Goal: Task Accomplishment & Management: Use online tool/utility

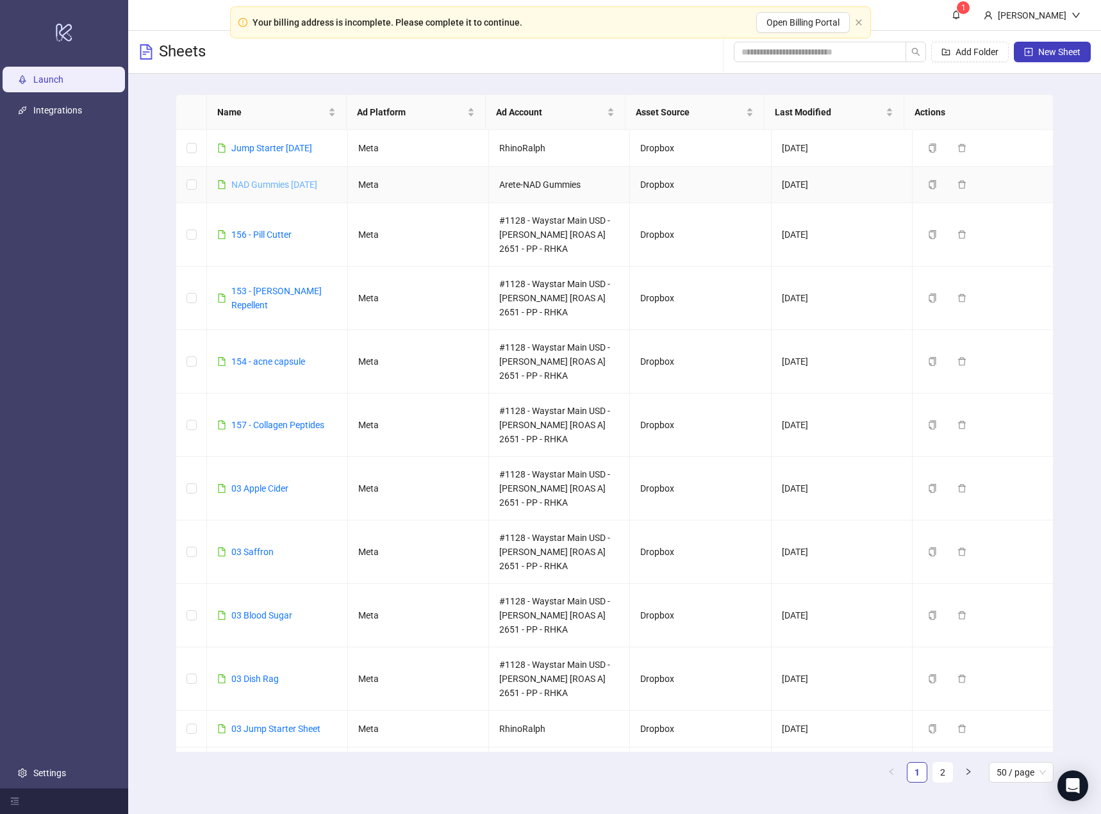
click at [287, 184] on link "NAD Gummies [DATE]" at bounding box center [274, 184] width 86 height 10
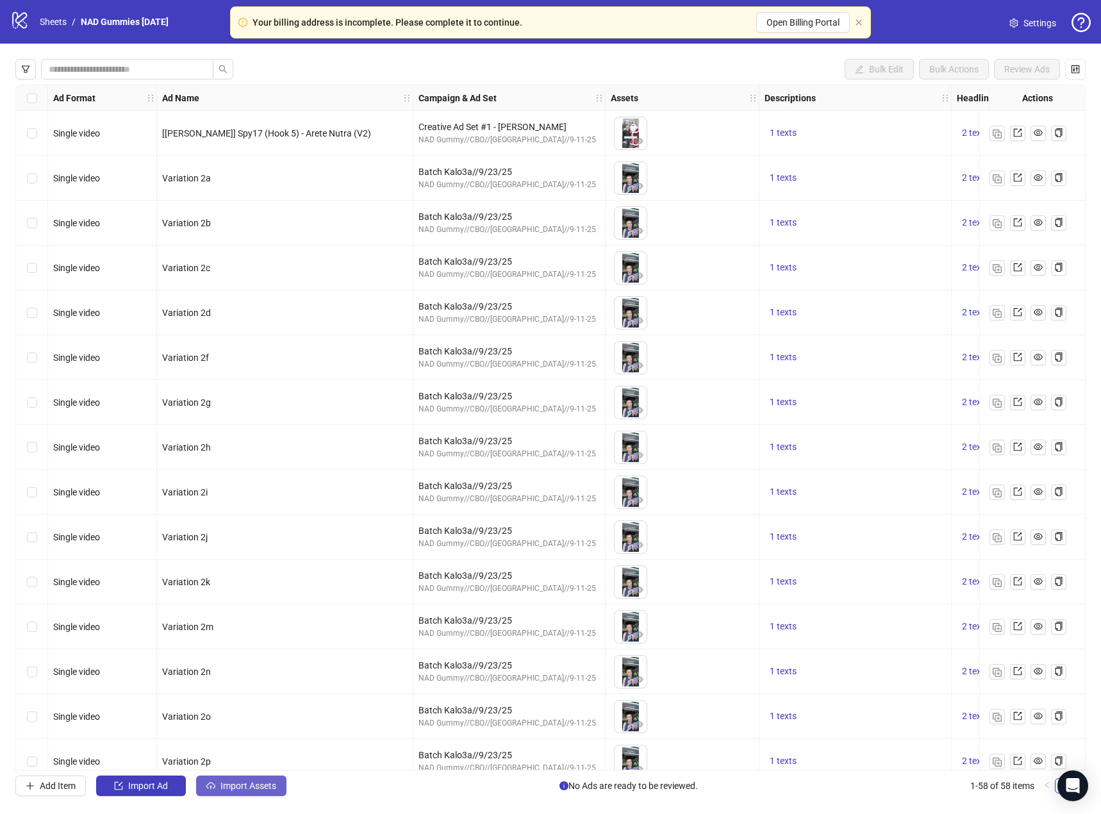
click at [263, 781] on span "Import Assets" at bounding box center [249, 786] width 56 height 10
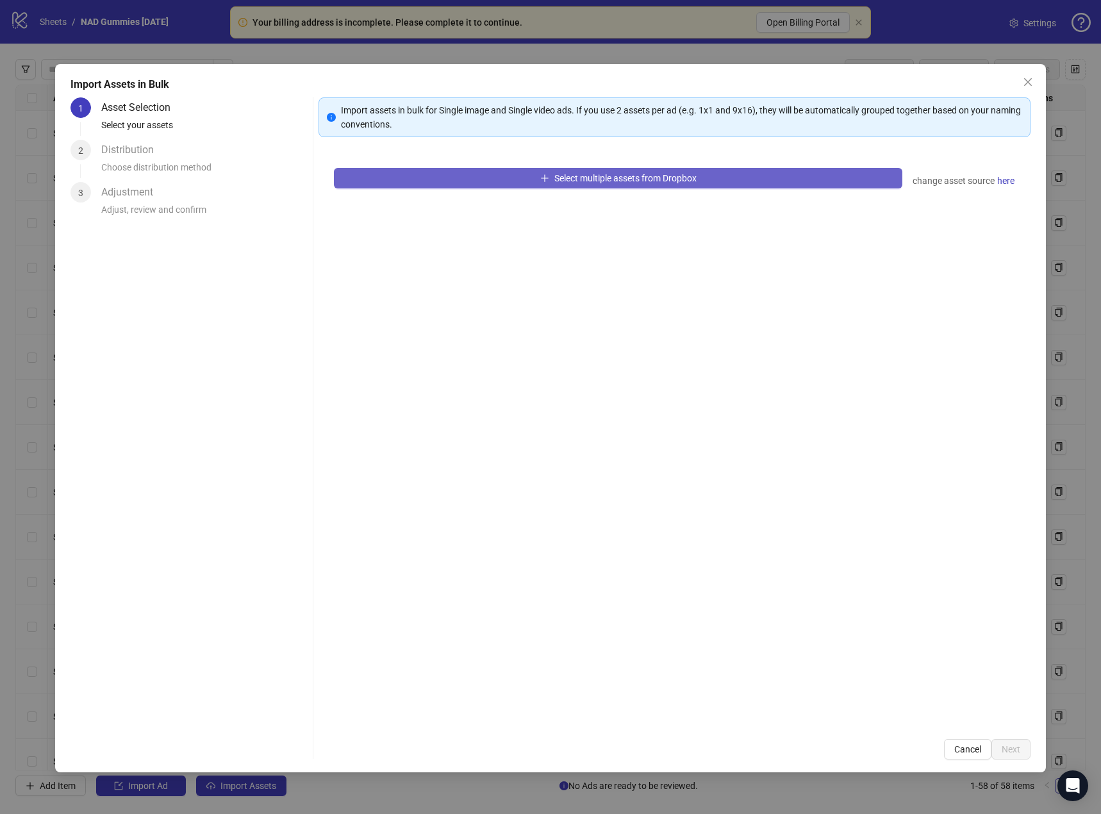
click at [547, 174] on button "Select multiple assets from Dropbox" at bounding box center [618, 178] width 569 height 21
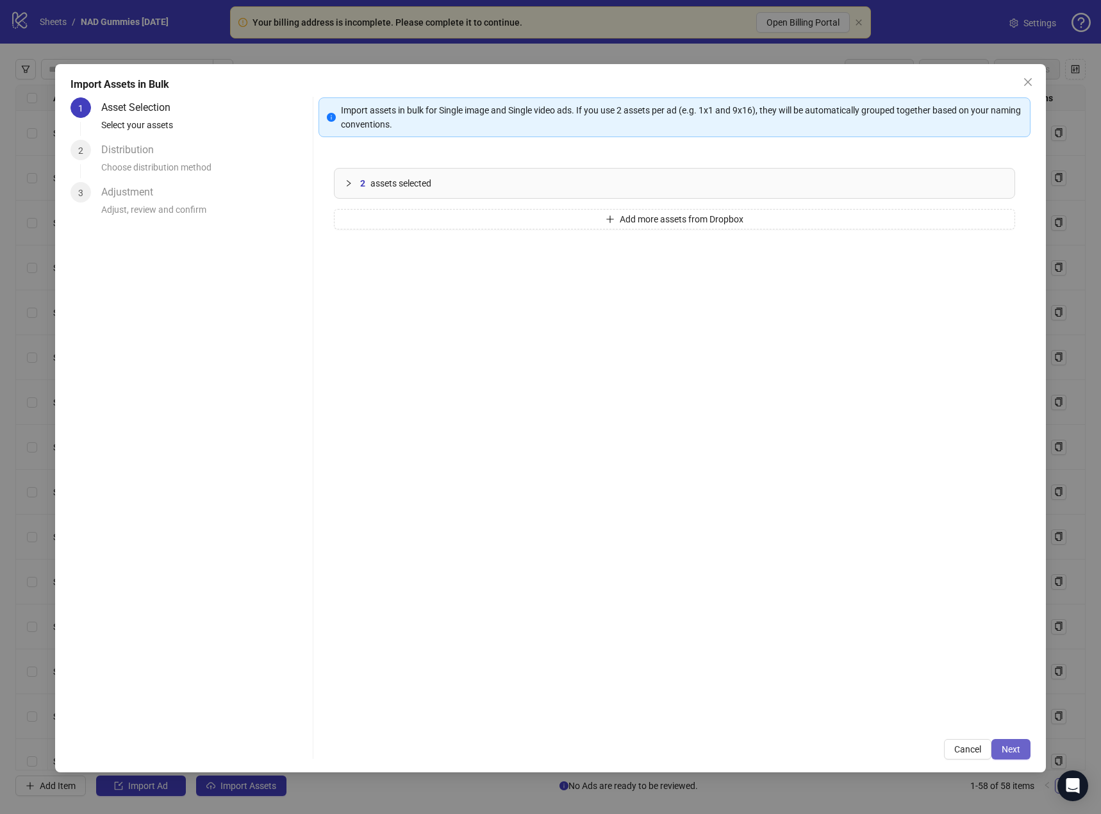
click at [1003, 751] on span "Next" at bounding box center [1011, 749] width 19 height 10
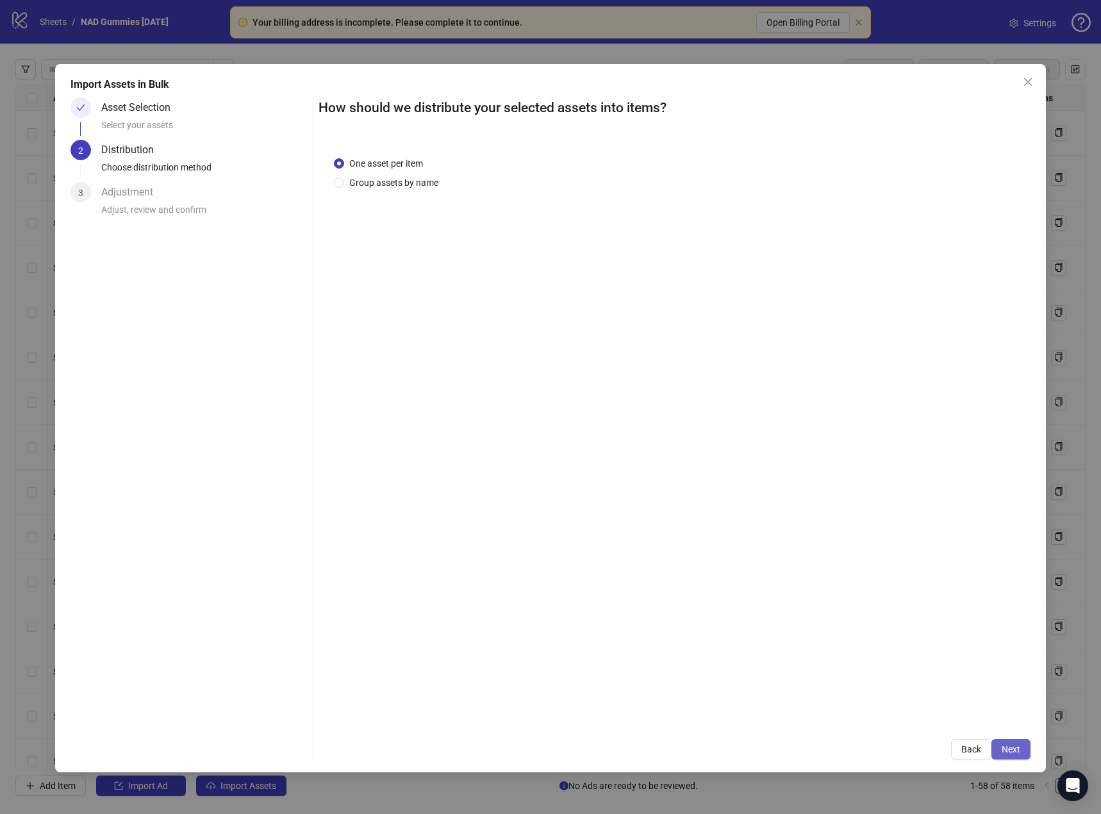
click at [1010, 749] on span "Next" at bounding box center [1011, 749] width 19 height 10
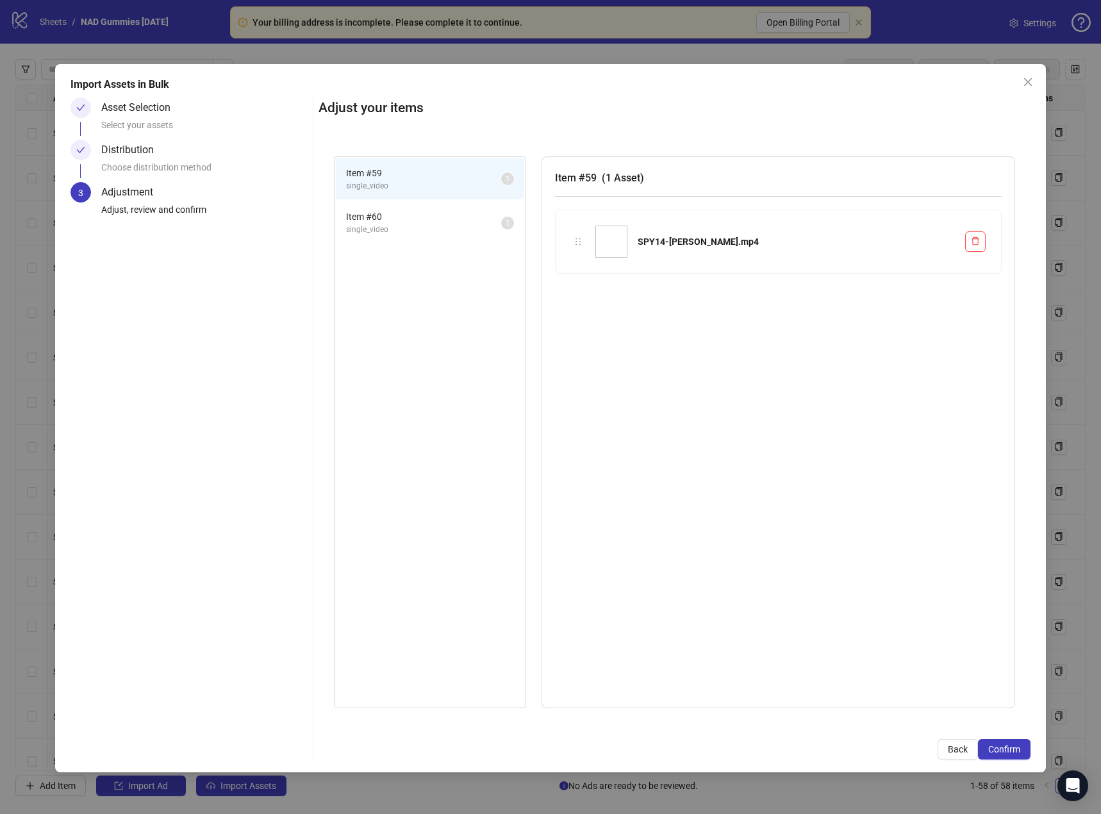
click at [1010, 749] on span "Confirm" at bounding box center [1004, 749] width 32 height 10
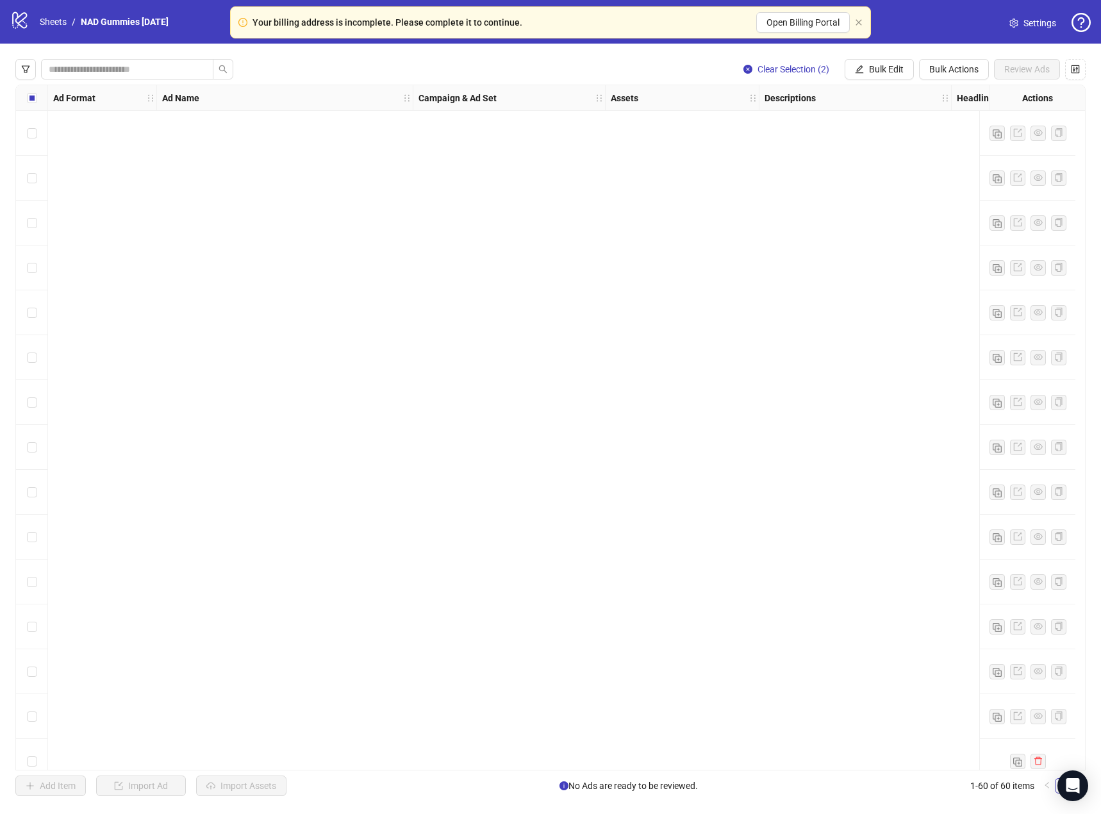
scroll to position [2038, 0]
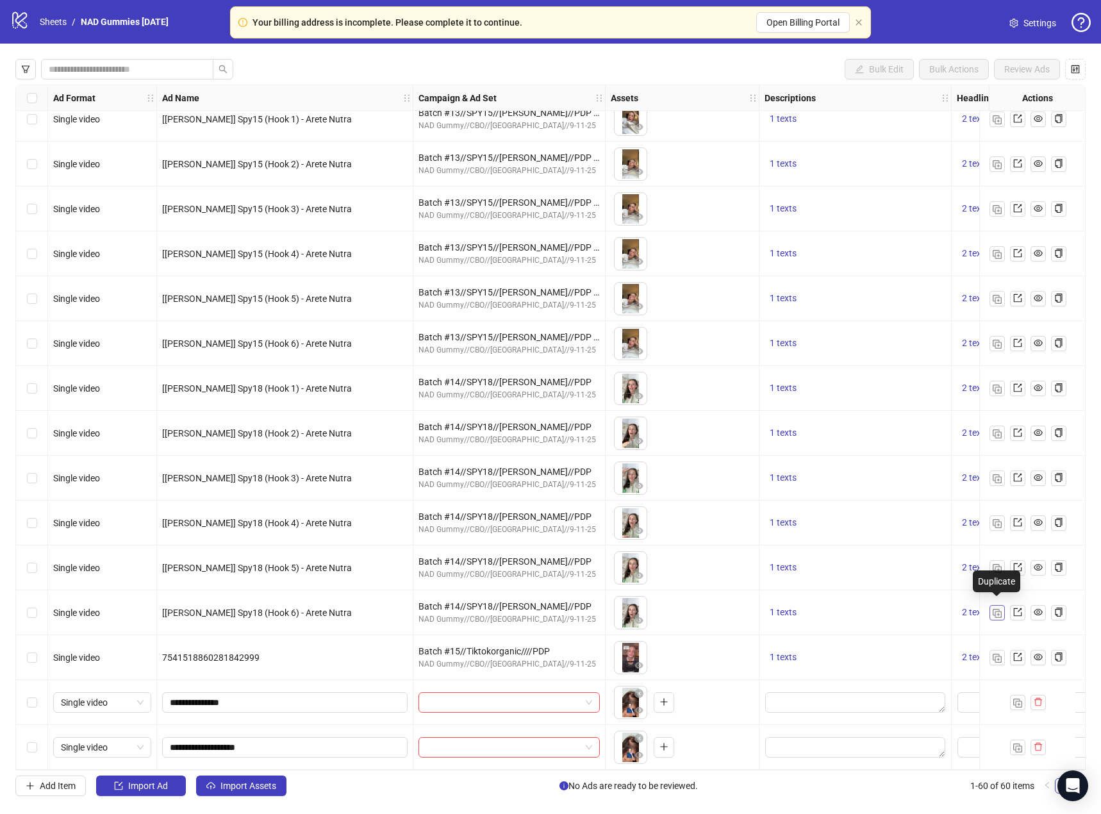
click at [996, 607] on span "button" at bounding box center [997, 612] width 9 height 10
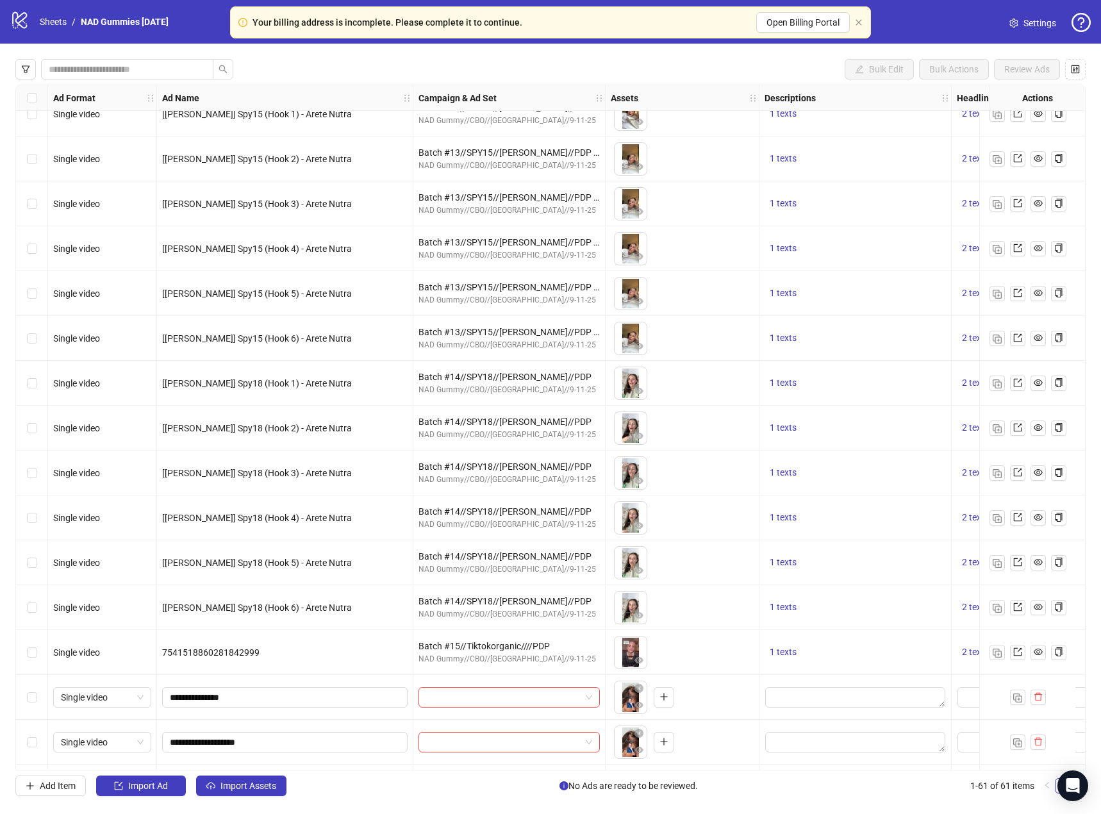
scroll to position [2083, 0]
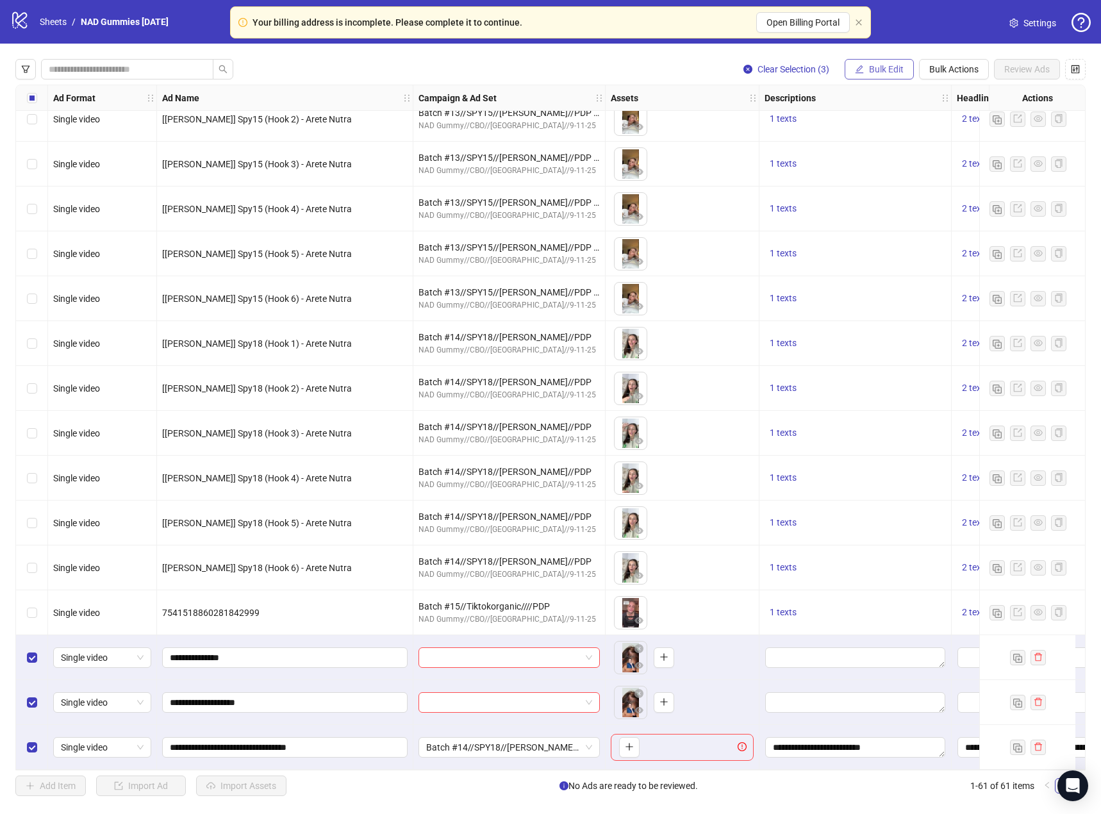
click at [878, 71] on span "Bulk Edit" at bounding box center [886, 69] width 35 height 10
click at [893, 154] on span "Descriptions" at bounding box center [892, 157] width 76 height 14
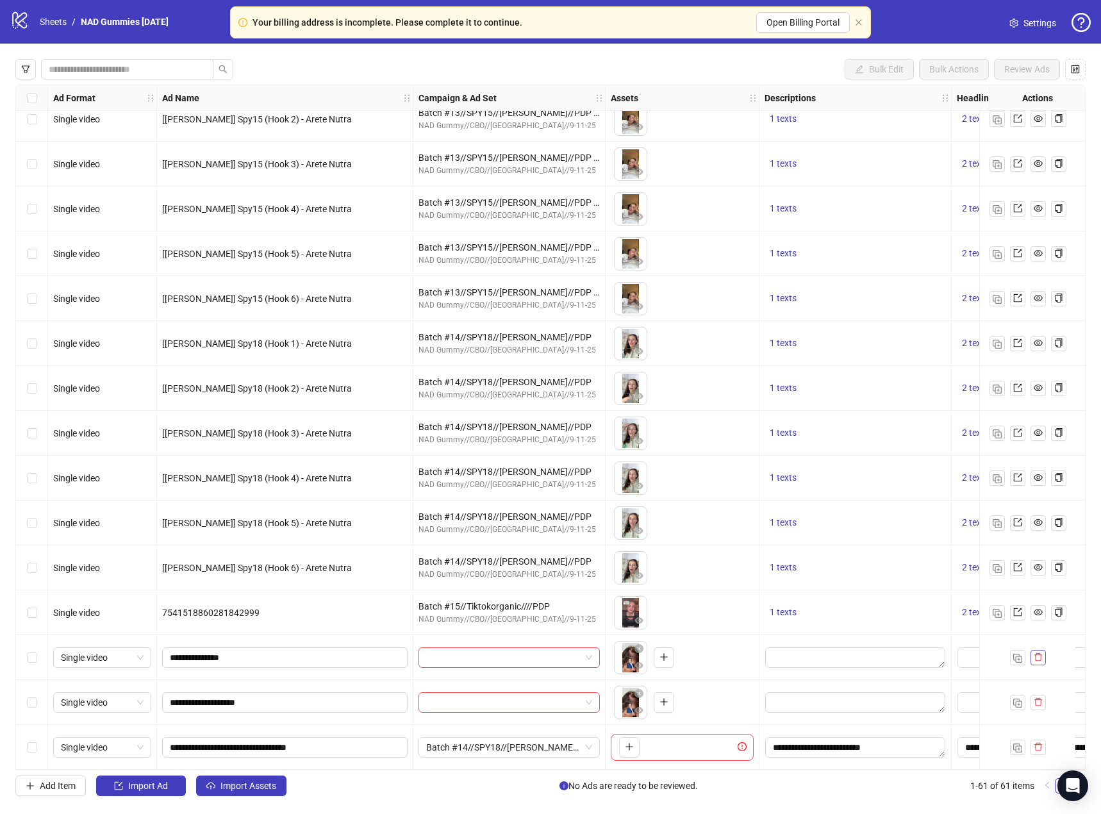
click at [1039, 653] on icon "delete" at bounding box center [1038, 657] width 9 height 9
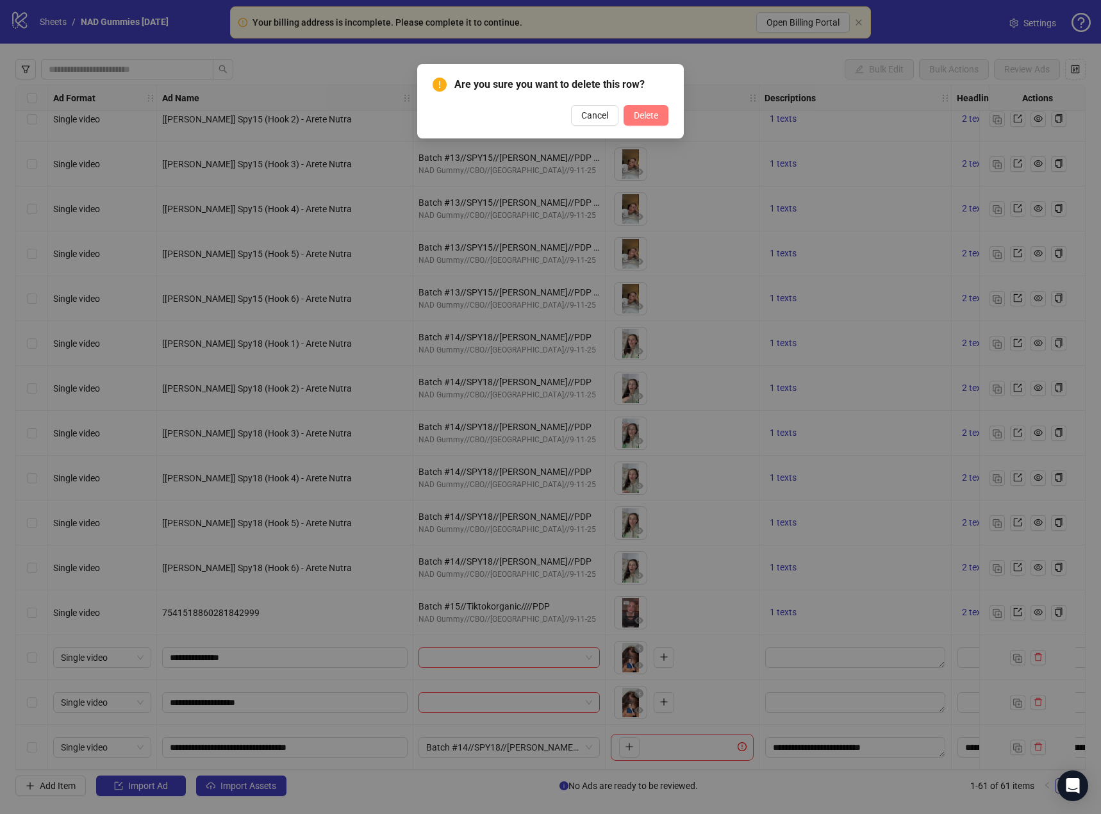
click at [641, 120] on span "Delete" at bounding box center [646, 115] width 24 height 10
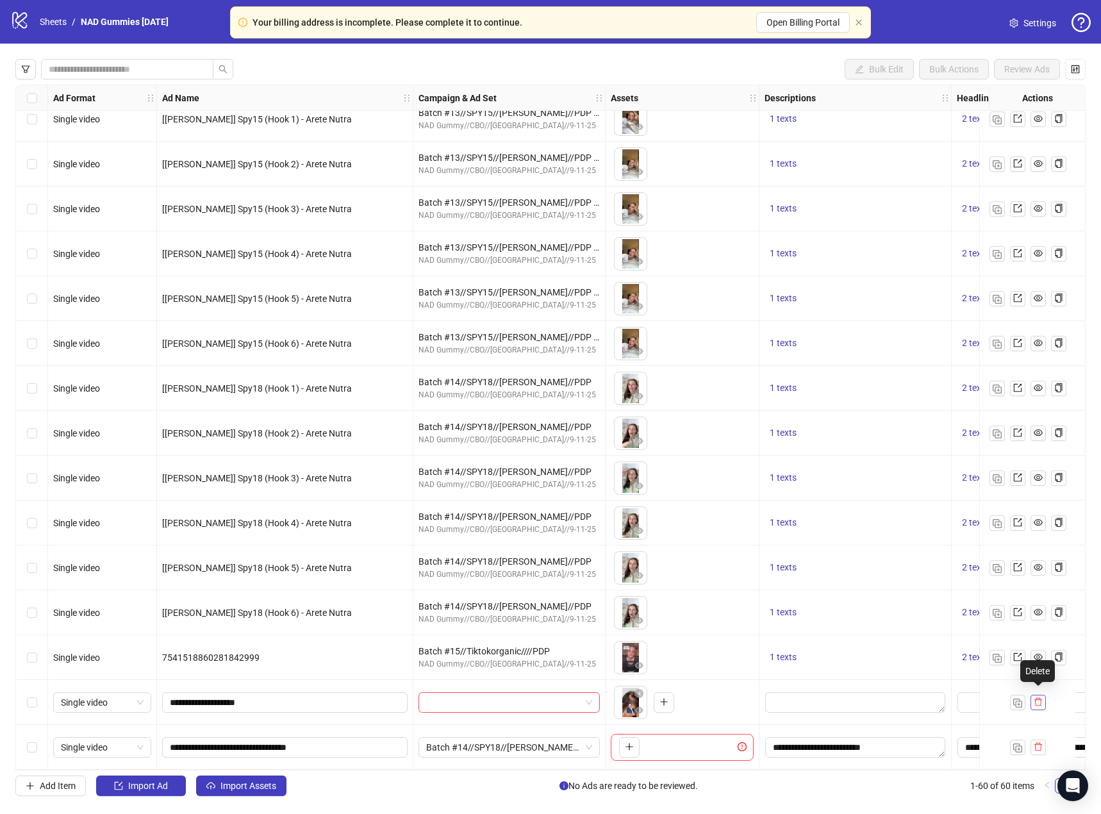
click at [1038, 701] on icon "delete" at bounding box center [1039, 702] width 8 height 8
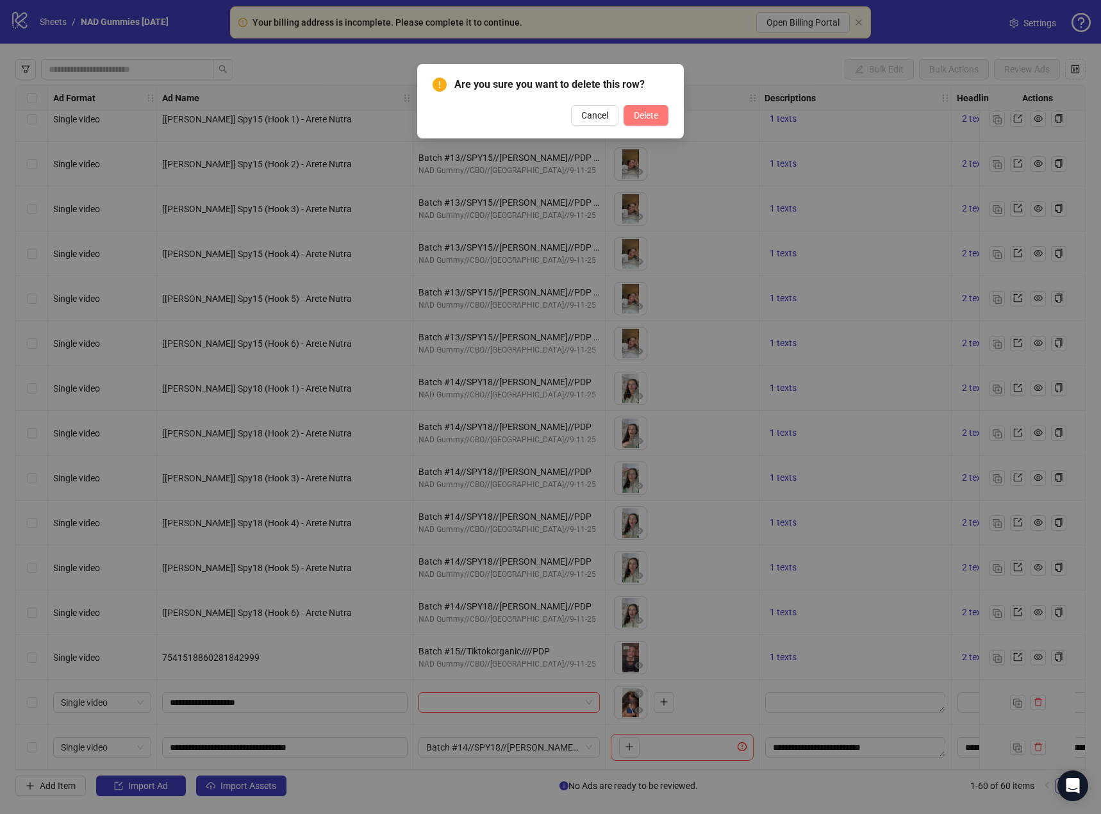
click at [638, 117] on span "Delete" at bounding box center [646, 115] width 24 height 10
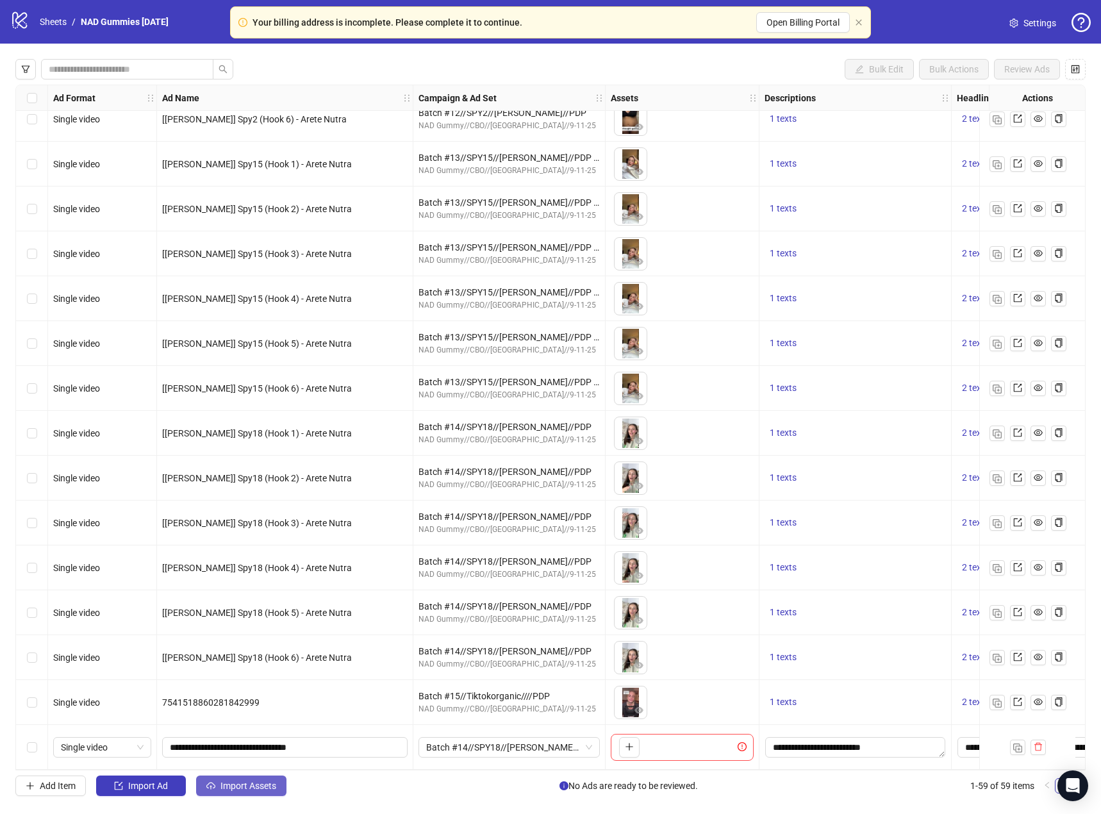
click at [240, 784] on span "Import Assets" at bounding box center [249, 786] width 56 height 10
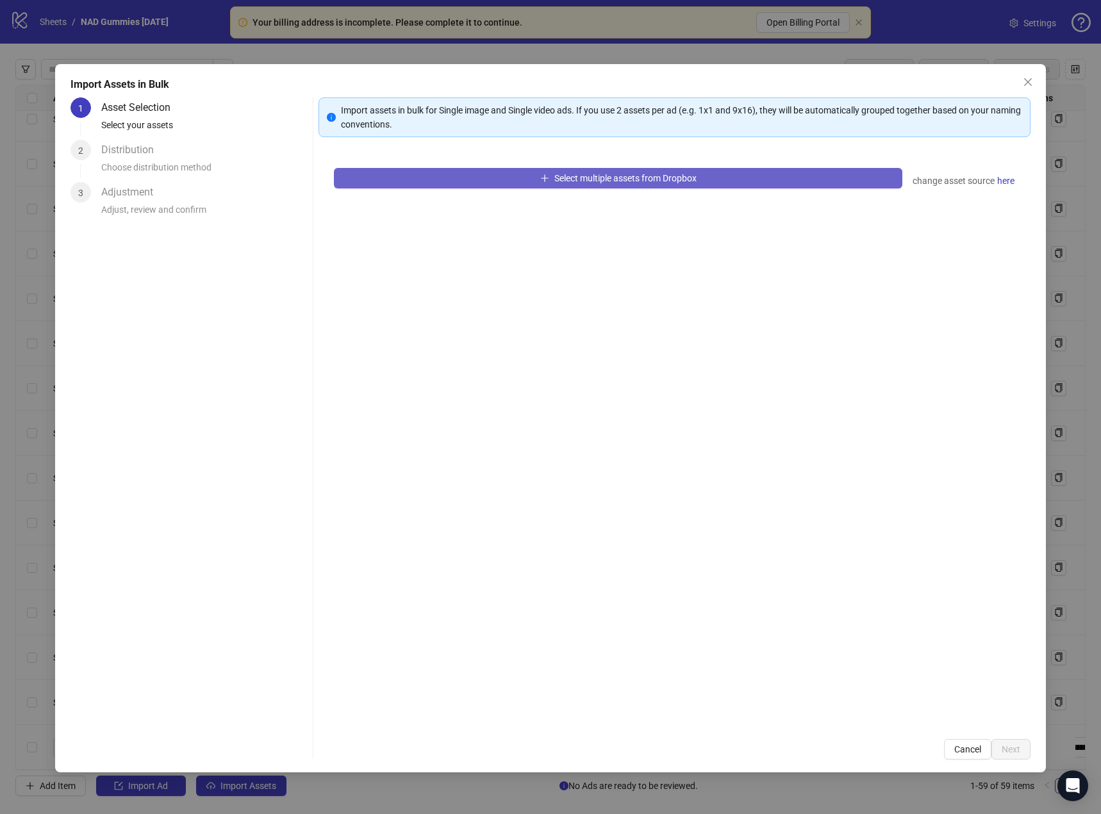
click at [466, 171] on button "Select multiple assets from Dropbox" at bounding box center [618, 178] width 569 height 21
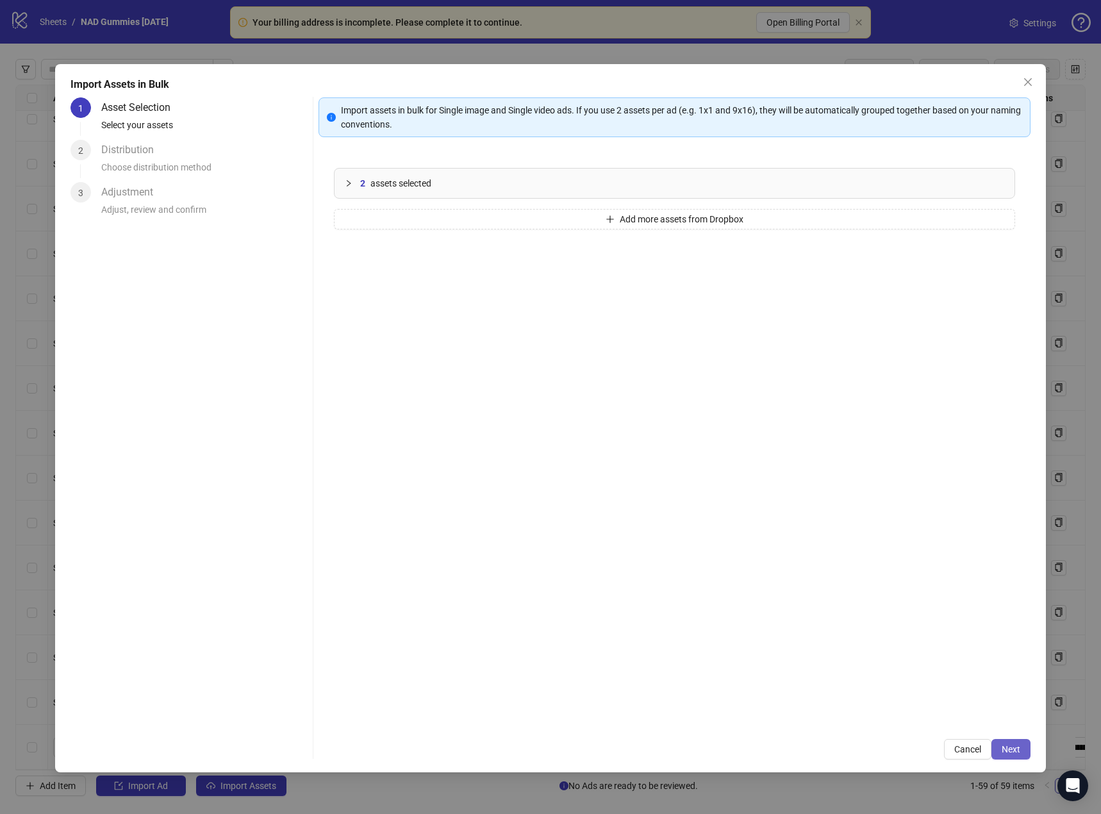
click at [1007, 750] on span "Next" at bounding box center [1011, 749] width 19 height 10
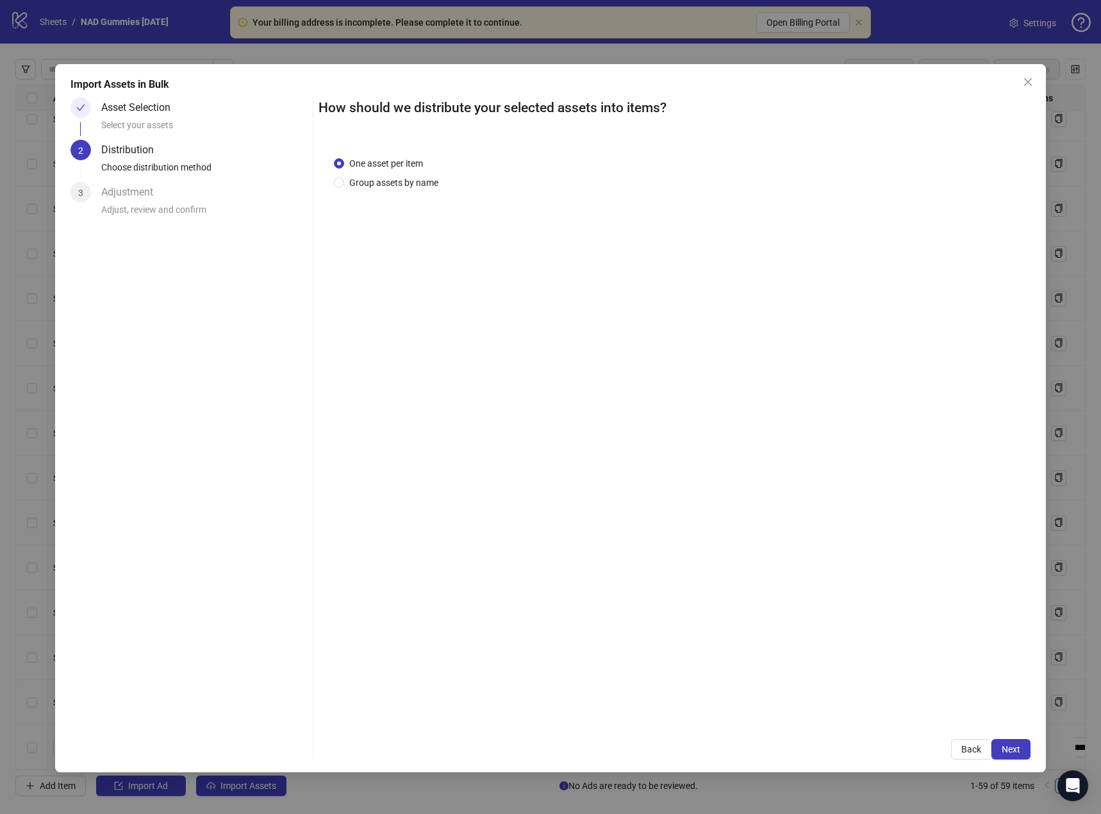
click at [1007, 749] on span "Next" at bounding box center [1011, 749] width 19 height 10
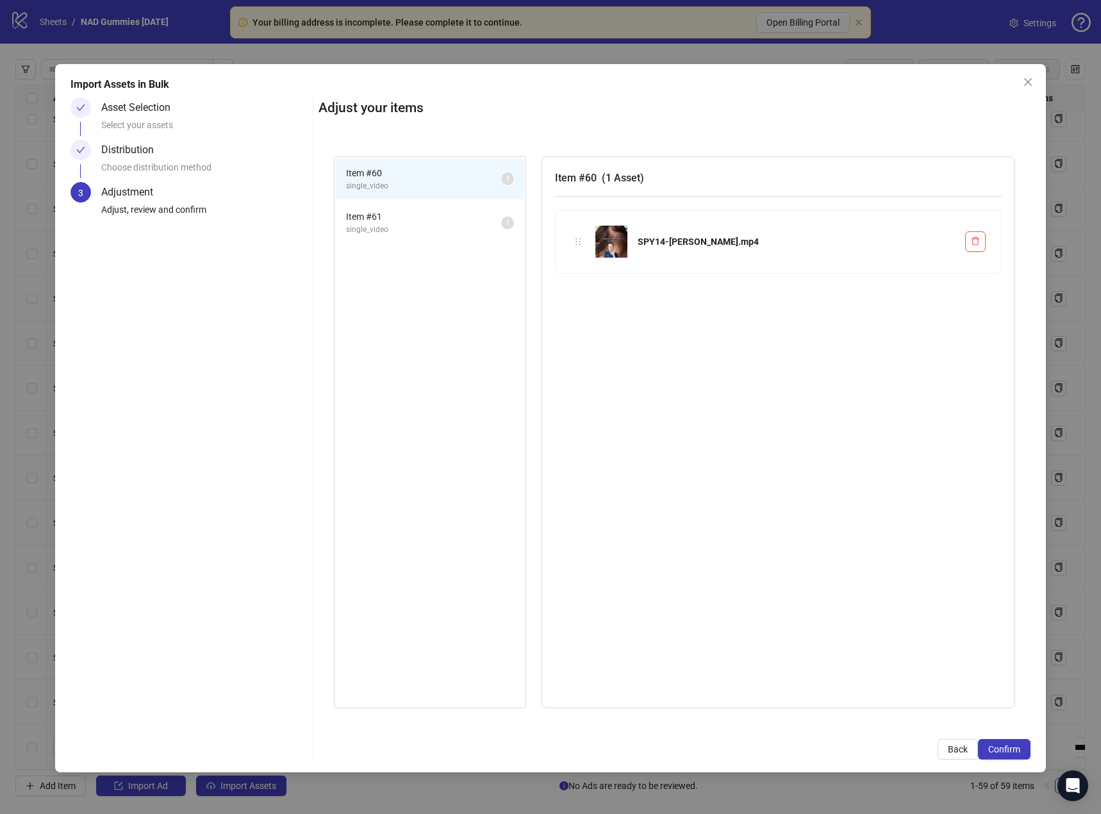
click at [1007, 749] on span "Confirm" at bounding box center [1004, 749] width 32 height 10
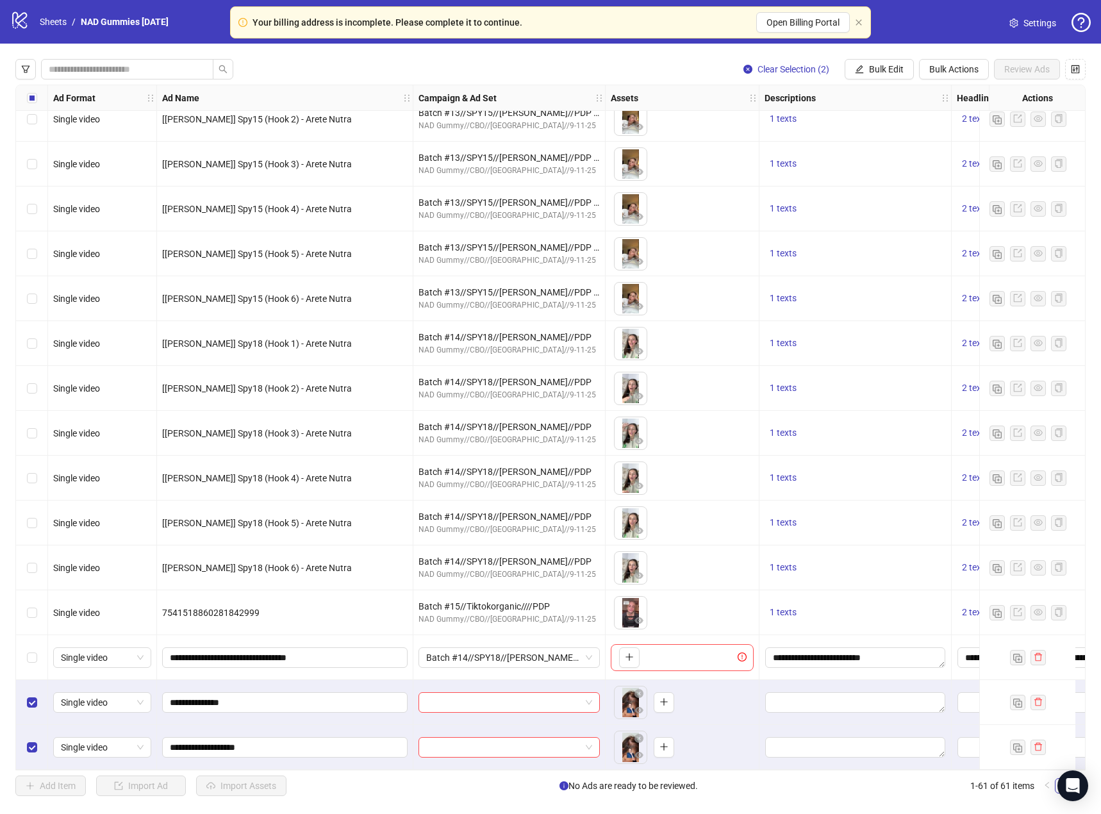
scroll to position [2083, 0]
click at [467, 694] on input "search" at bounding box center [503, 702] width 154 height 19
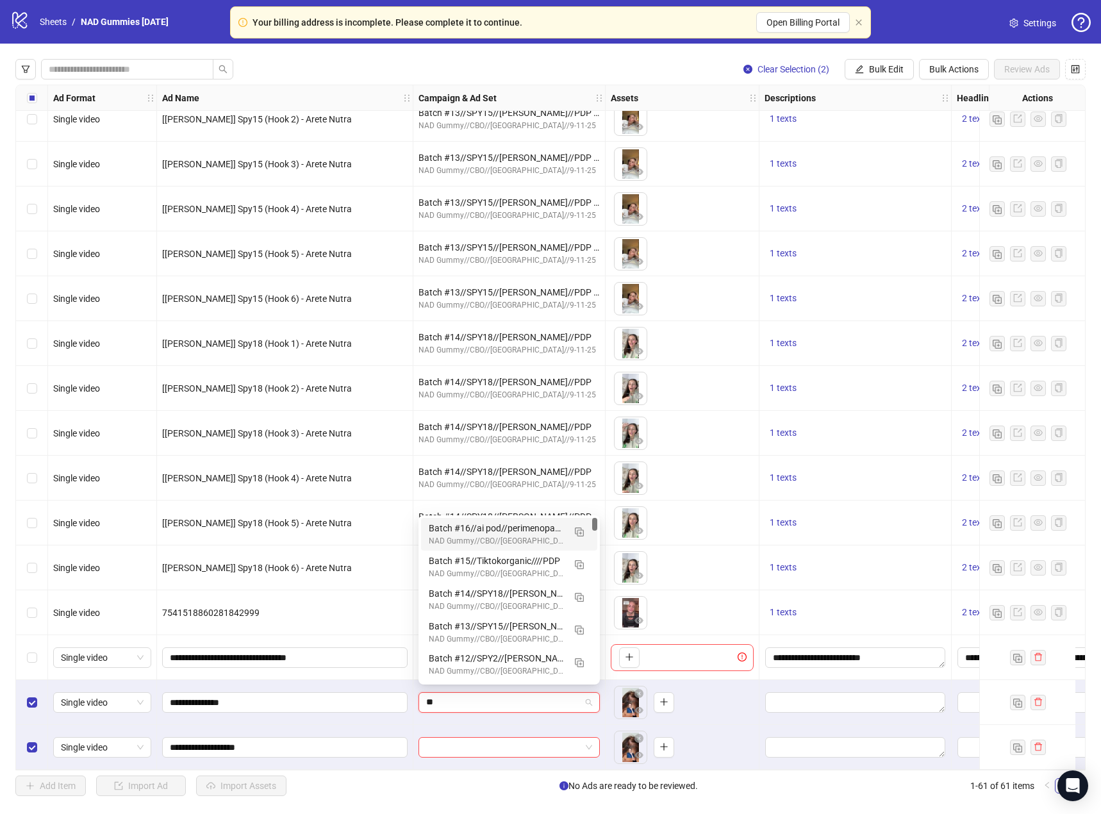
type input "*"
click at [579, 596] on img "button" at bounding box center [579, 597] width 9 height 9
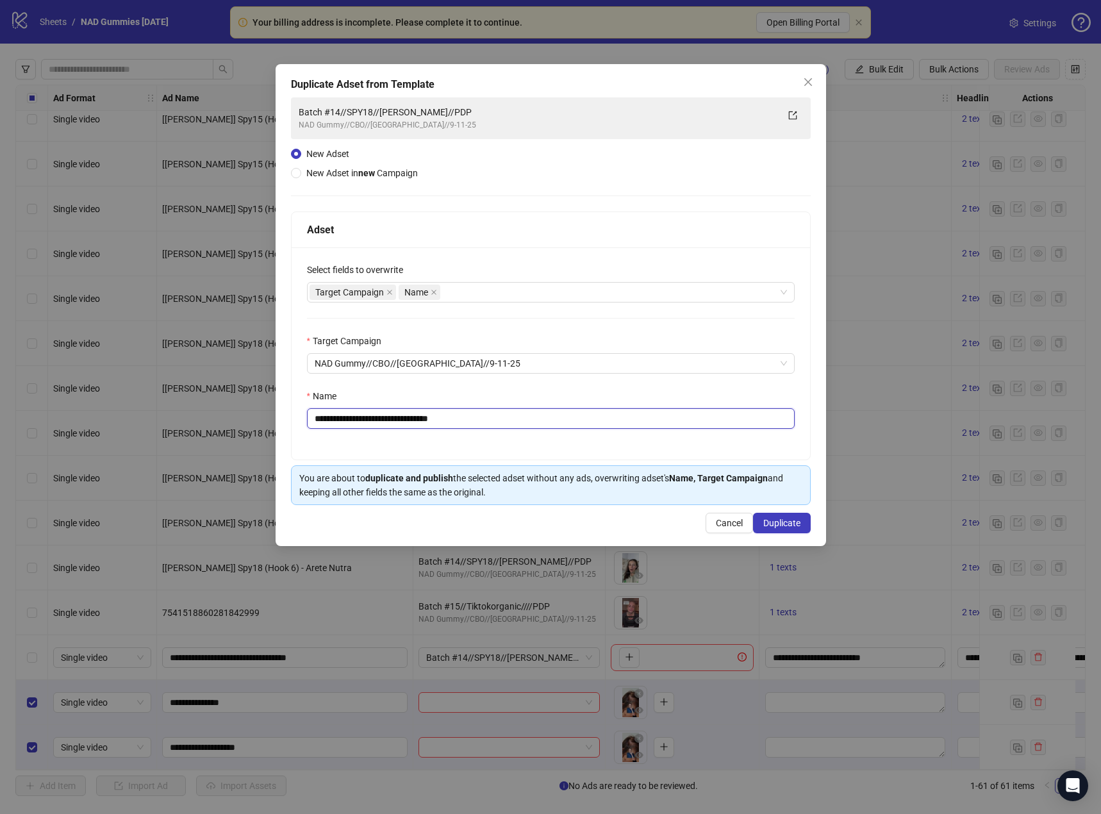
drag, startPoint x: 488, startPoint y: 425, endPoint x: 351, endPoint y: 422, distance: 136.6
click at [351, 422] on input "**********" at bounding box center [551, 418] width 488 height 21
click at [358, 415] on input "**********" at bounding box center [551, 418] width 488 height 21
click at [389, 419] on input "**********" at bounding box center [551, 418] width 488 height 21
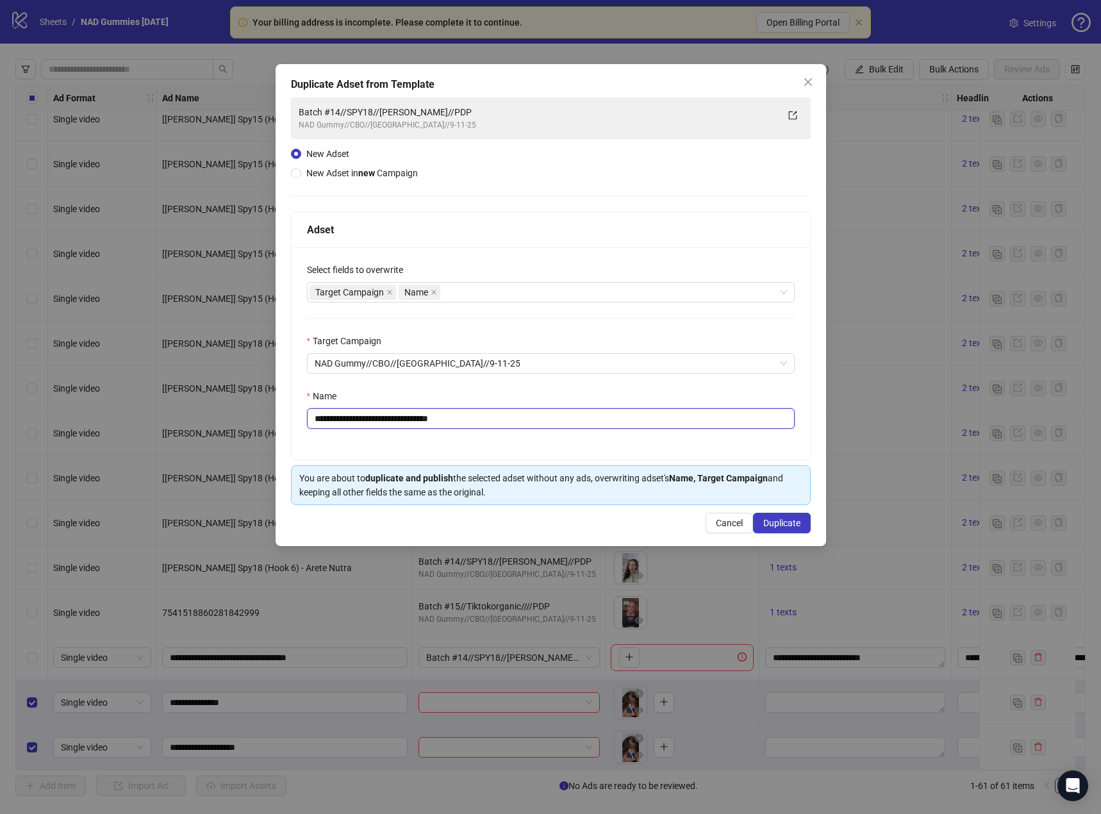
drag, startPoint x: 474, startPoint y: 415, endPoint x: 444, endPoint y: 420, distance: 30.5
click at [444, 420] on input "**********" at bounding box center [551, 418] width 488 height 21
type input "**********"
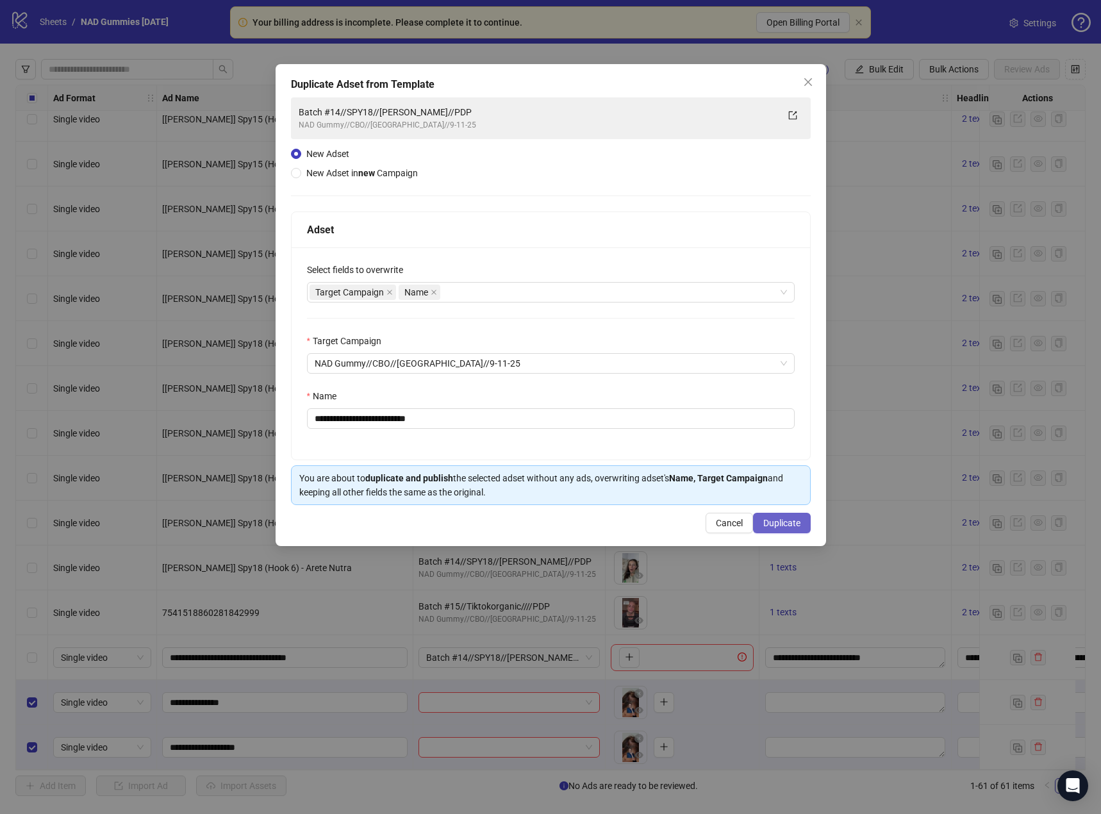
click at [772, 526] on span "Duplicate" at bounding box center [781, 523] width 37 height 10
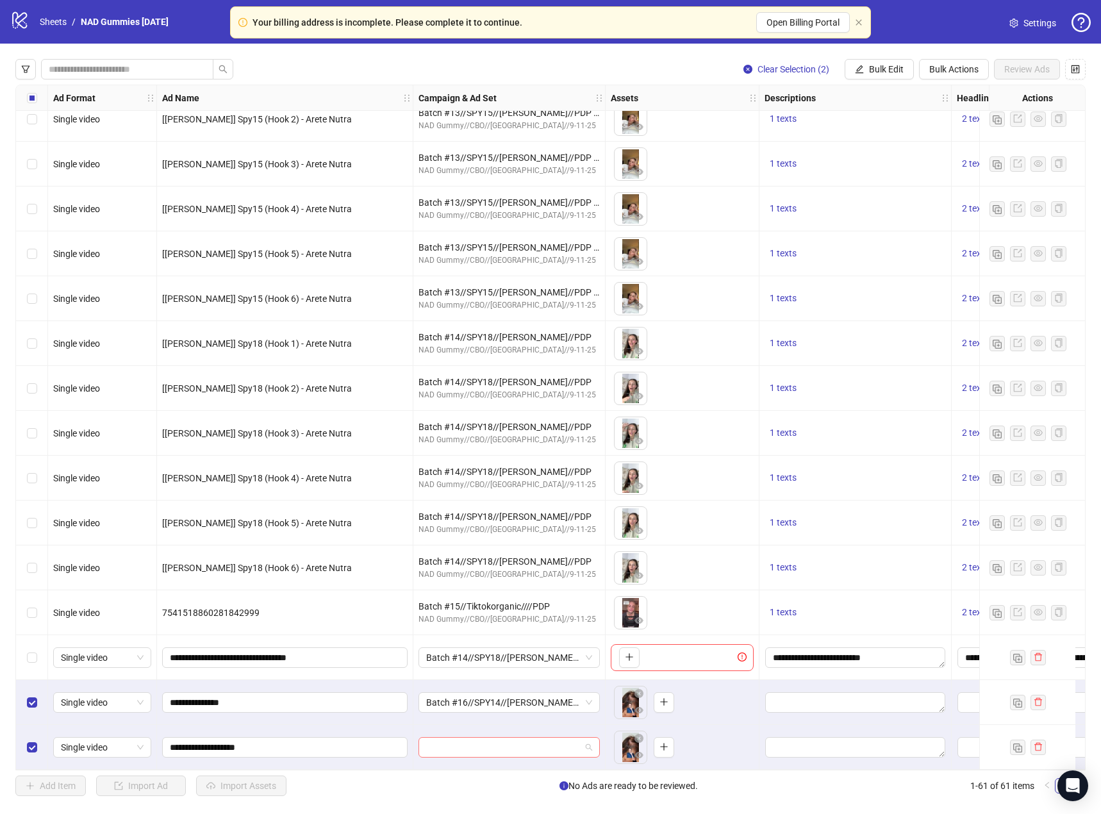
click at [577, 739] on input "search" at bounding box center [503, 747] width 154 height 19
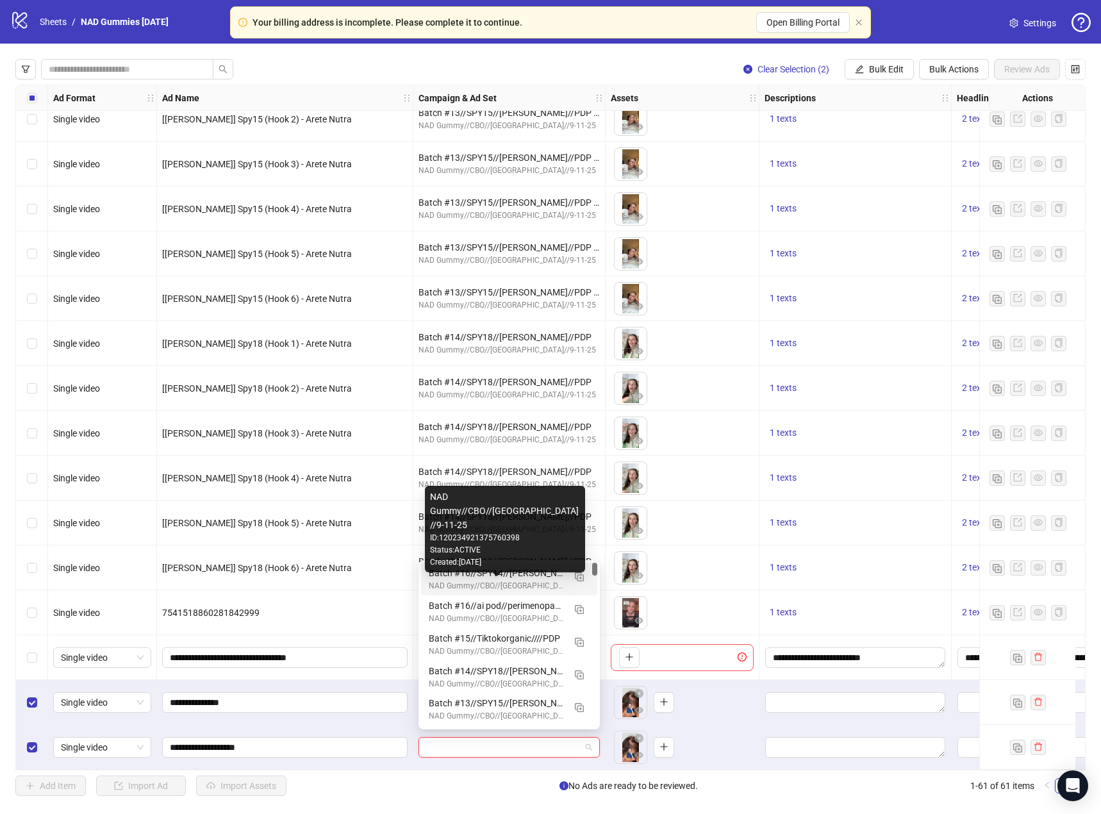
click at [530, 583] on div "NAD Gummy//CBO//[GEOGRAPHIC_DATA]//9-11-25" at bounding box center [496, 586] width 135 height 12
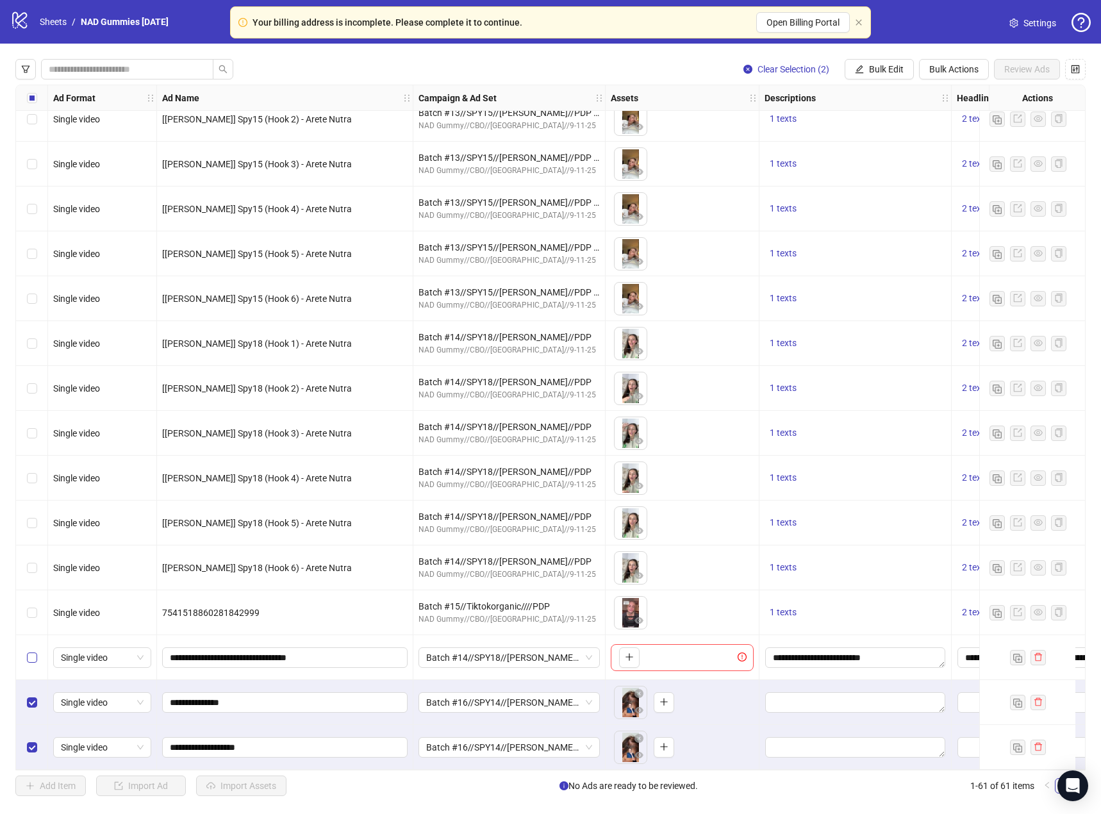
click at [31, 659] on label "Select row 59" at bounding box center [32, 658] width 10 height 14
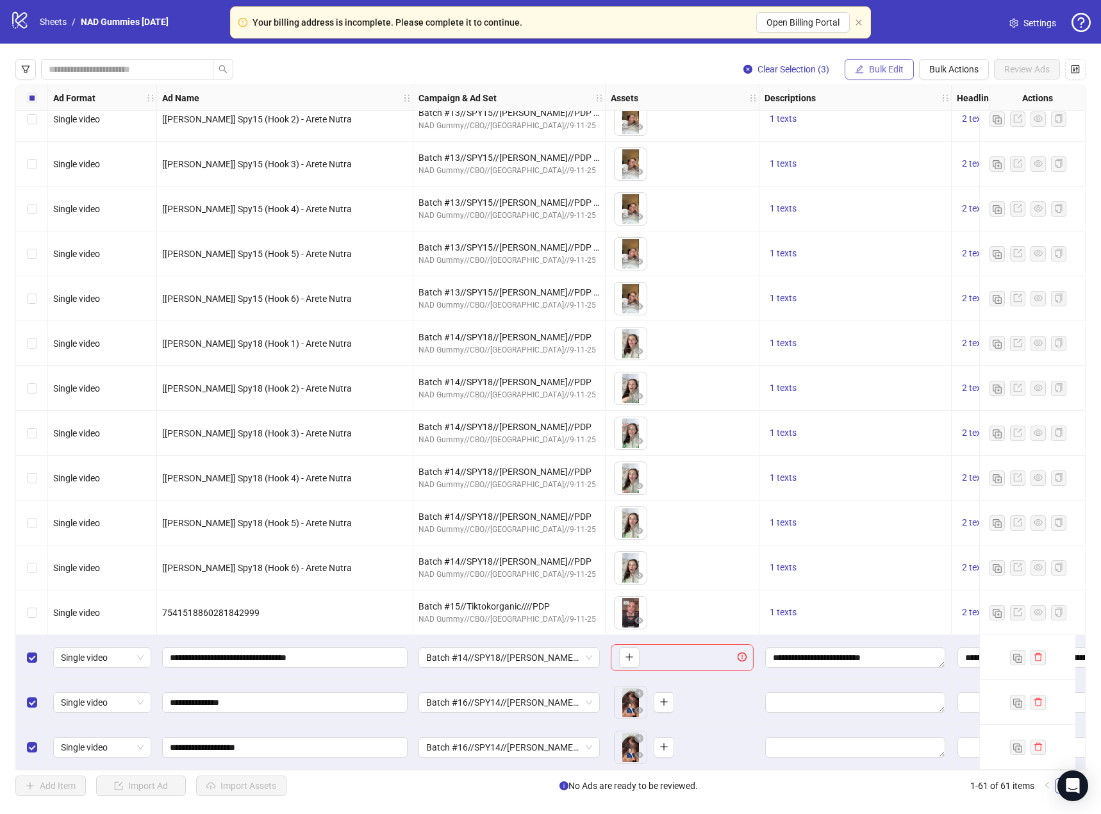
click at [907, 73] on button "Bulk Edit" at bounding box center [879, 69] width 69 height 21
click at [887, 158] on span "Descriptions" at bounding box center [892, 157] width 76 height 14
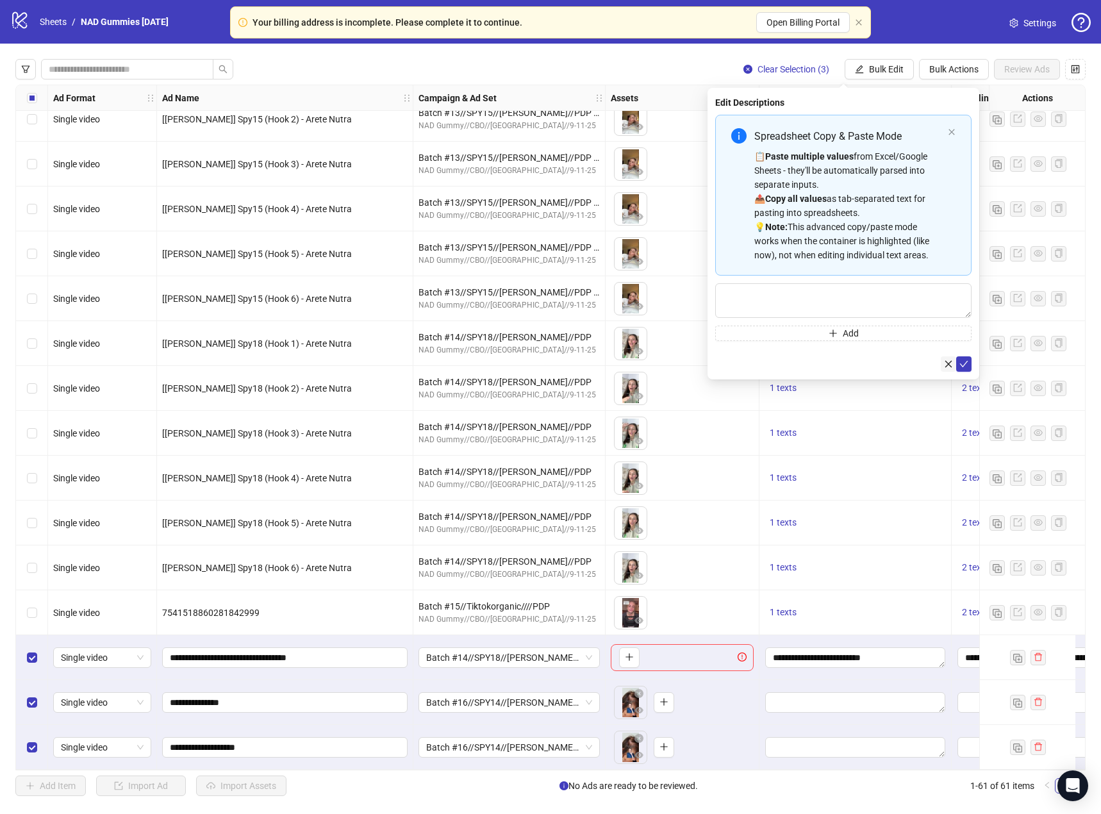
click at [947, 367] on icon "close" at bounding box center [948, 364] width 9 height 9
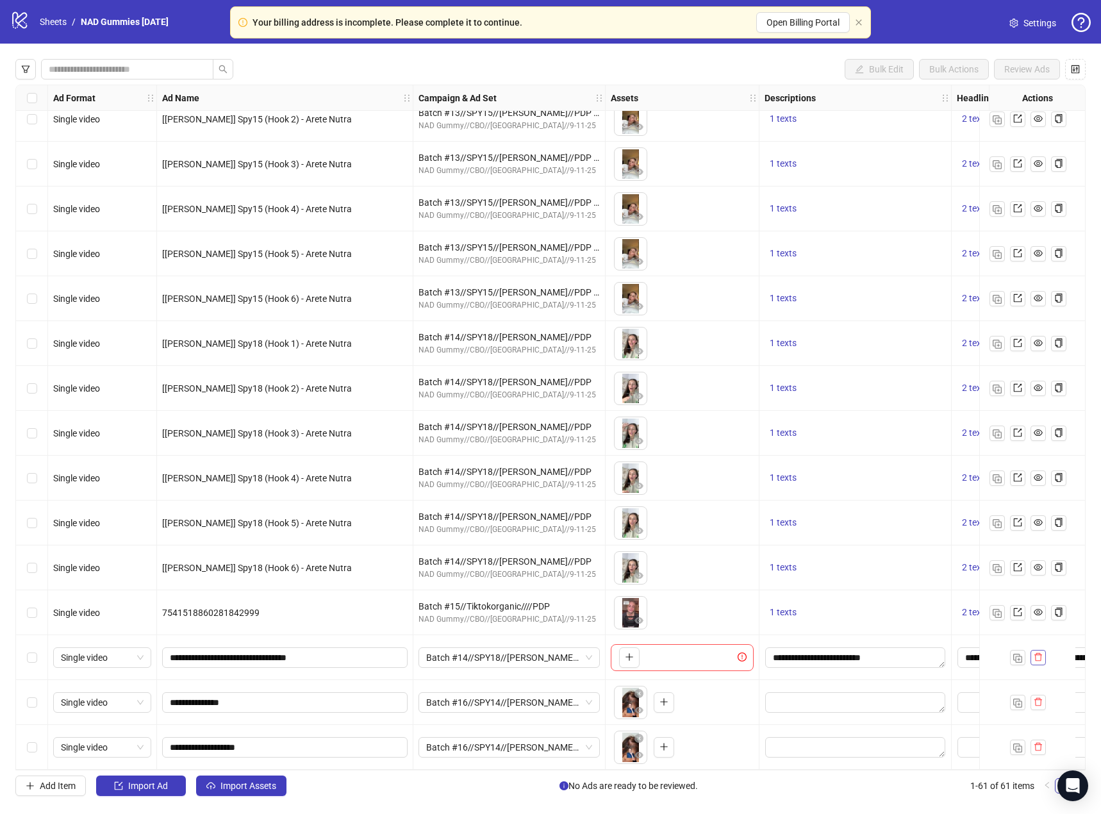
click at [1044, 652] on button "button" at bounding box center [1038, 657] width 15 height 15
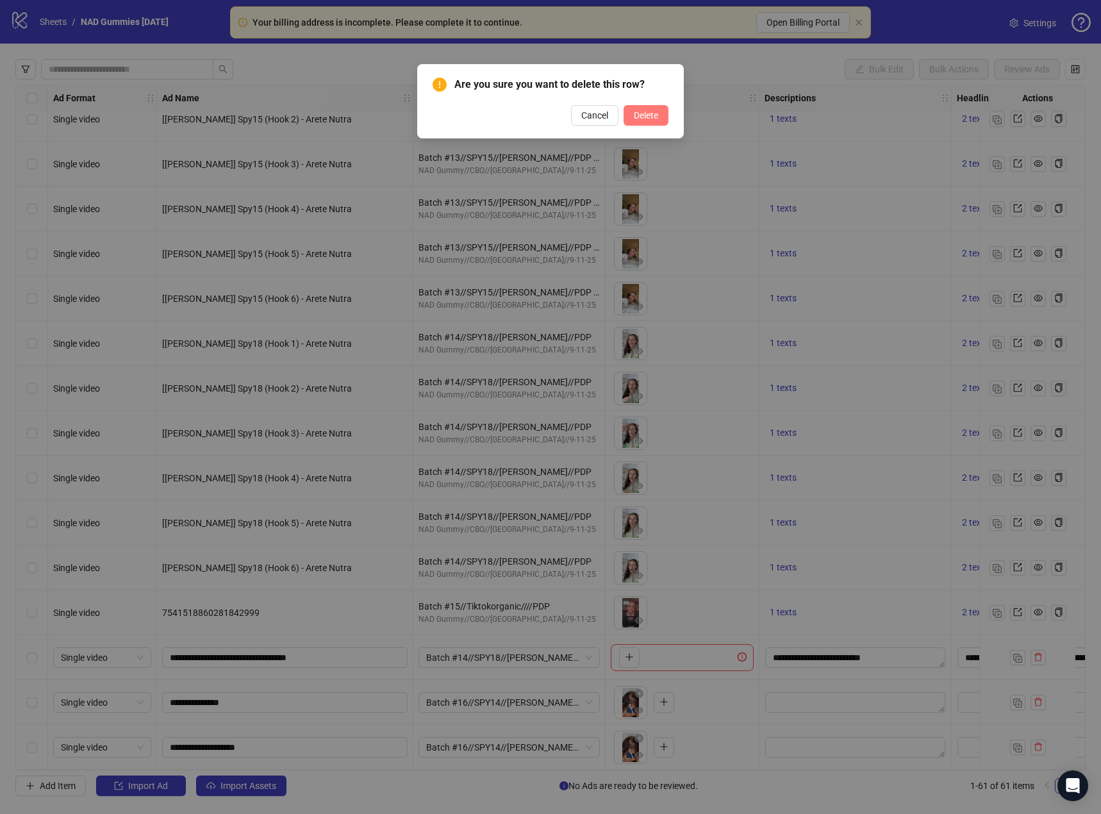
click at [649, 115] on span "Delete" at bounding box center [646, 115] width 24 height 10
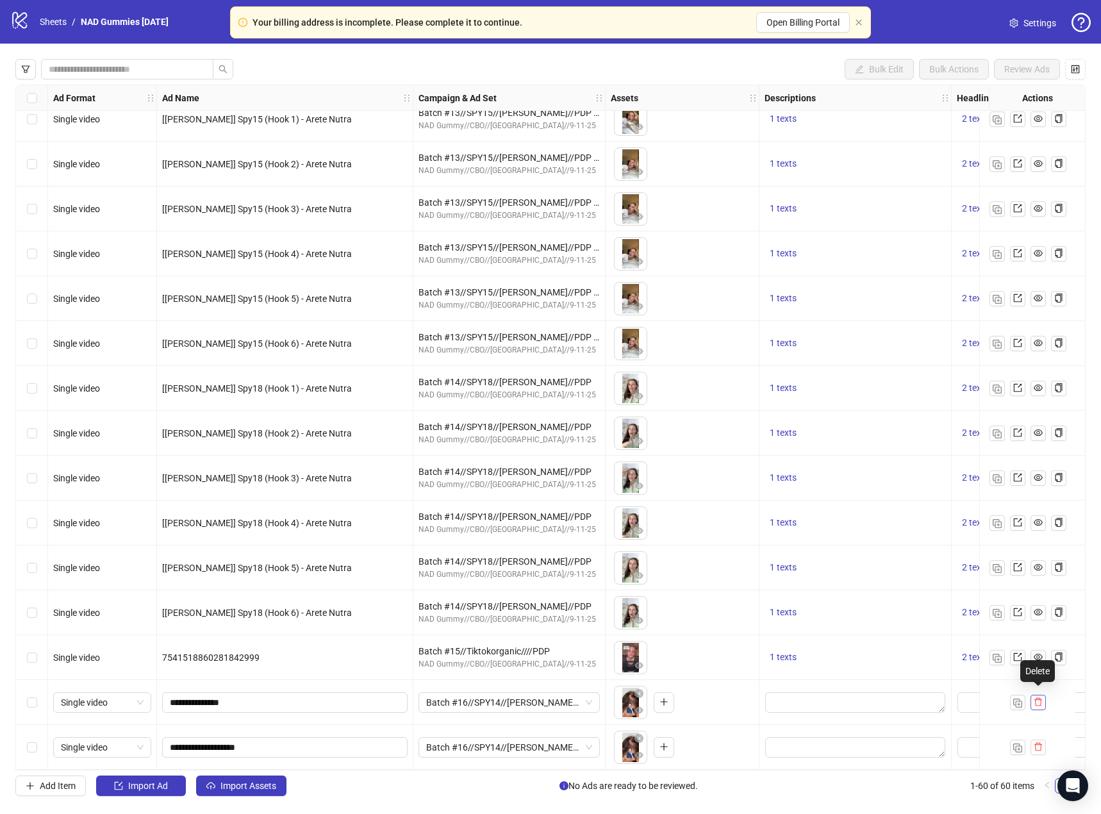
click at [1039, 697] on icon "delete" at bounding box center [1038, 701] width 9 height 9
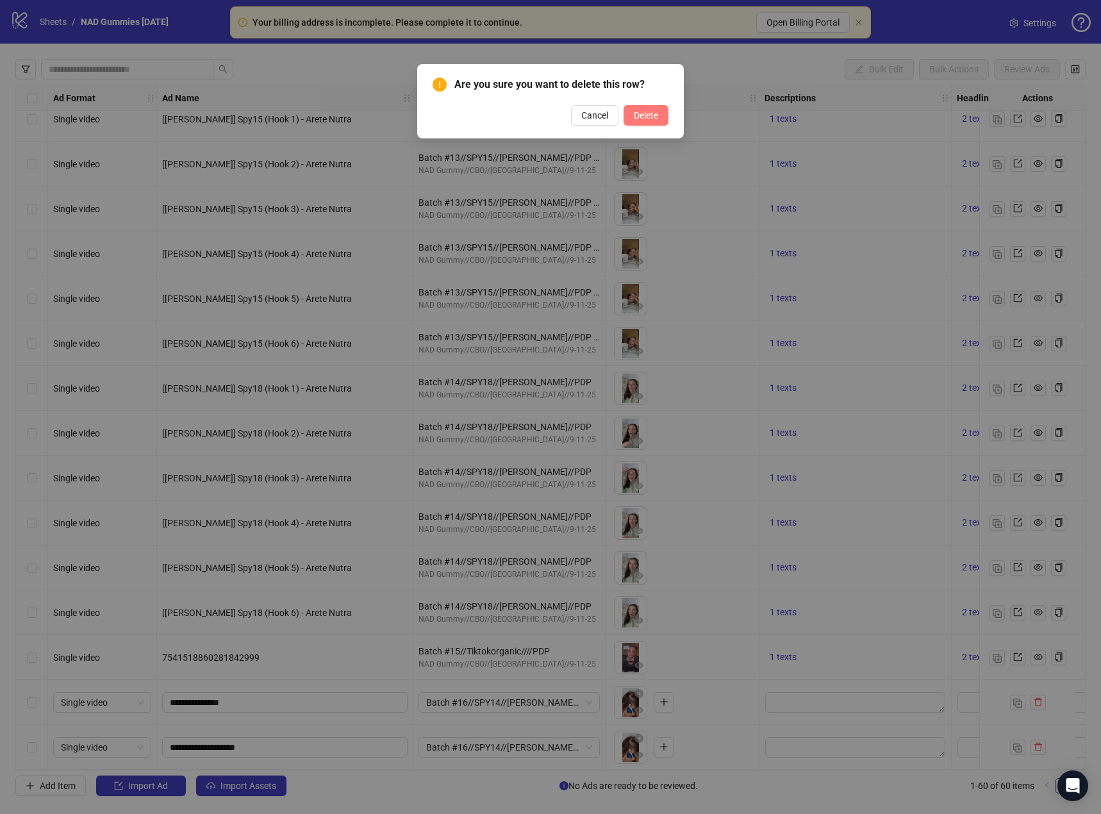
click at [644, 106] on button "Delete" at bounding box center [646, 115] width 45 height 21
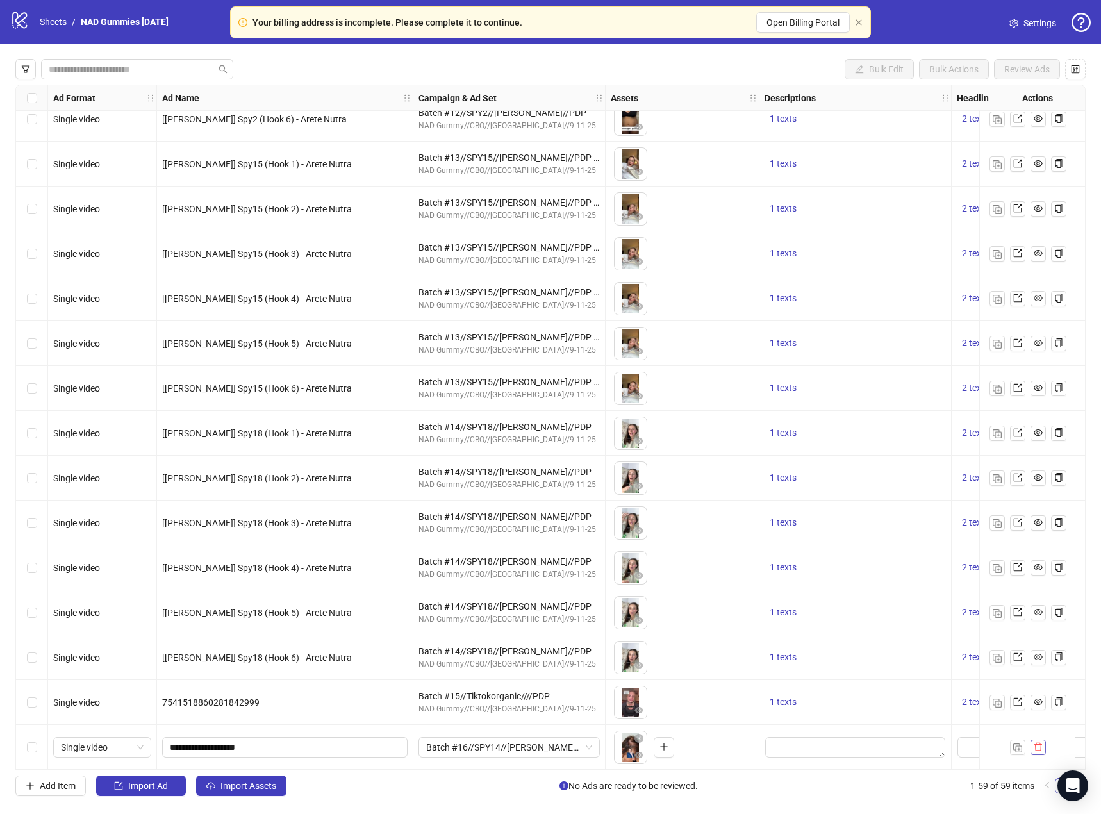
click at [1042, 744] on icon "delete" at bounding box center [1038, 746] width 9 height 9
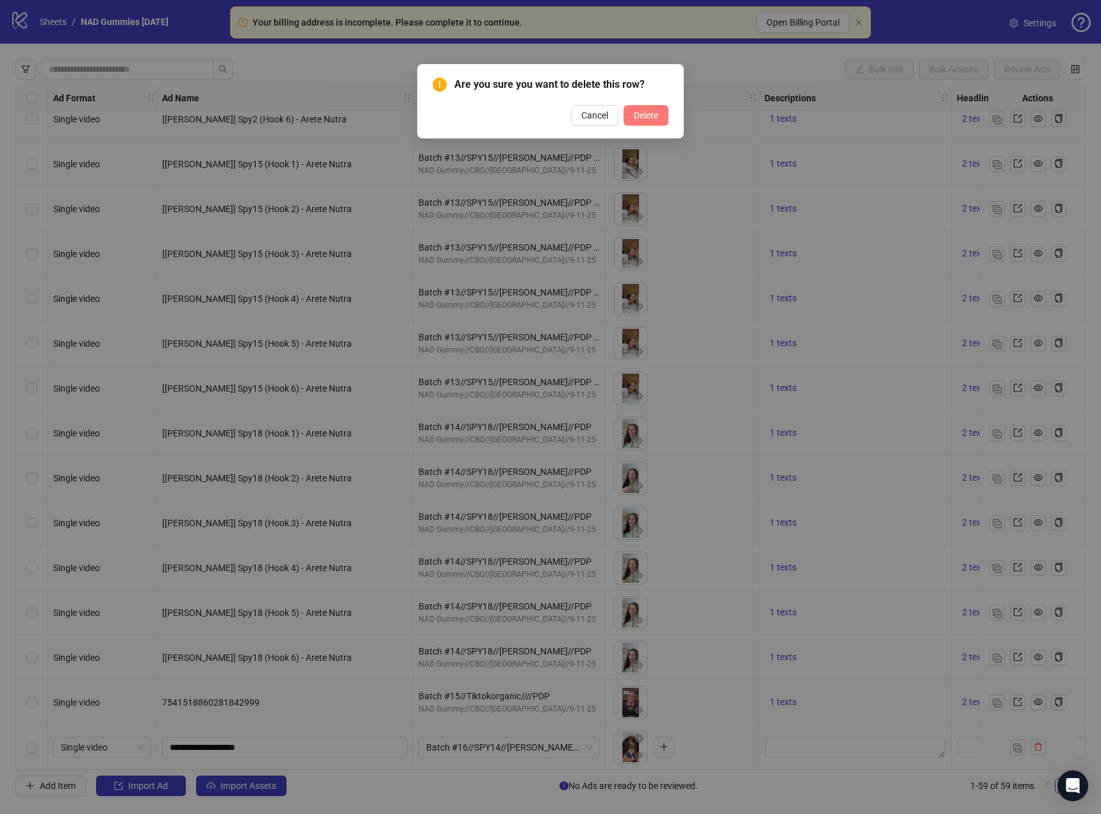
click at [656, 119] on span "Delete" at bounding box center [646, 115] width 24 height 10
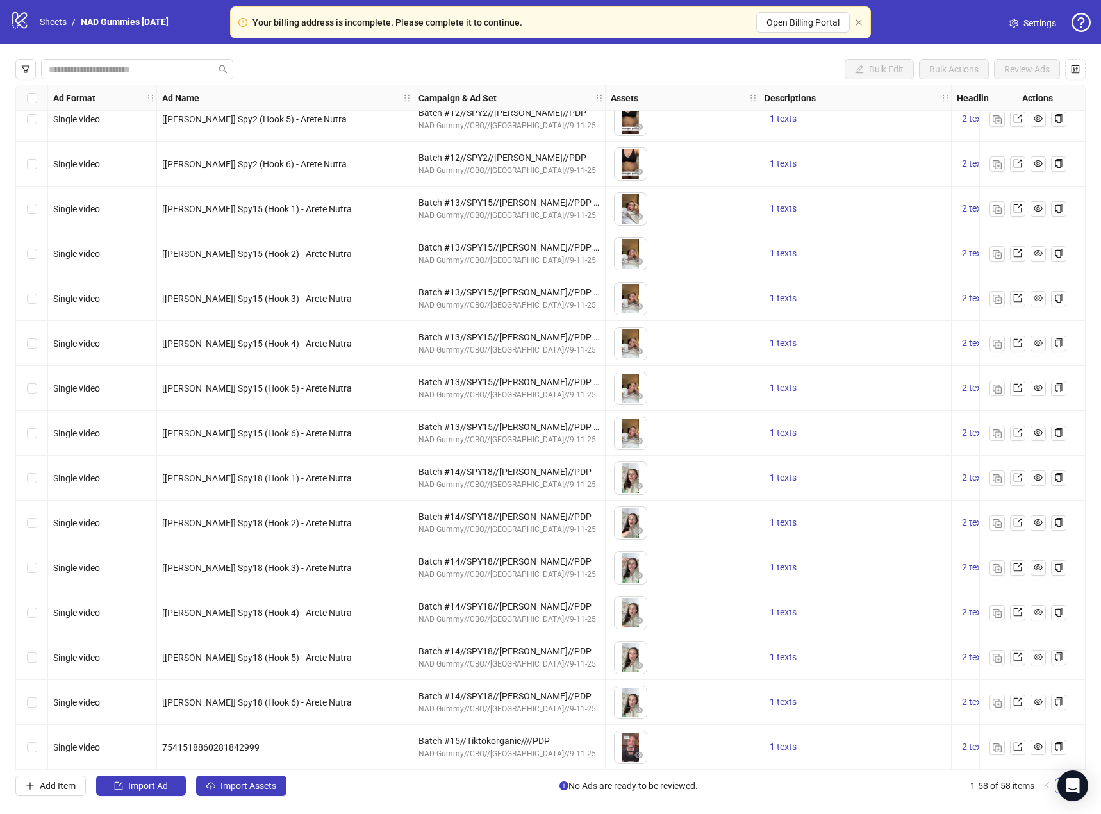
scroll to position [1949, 0]
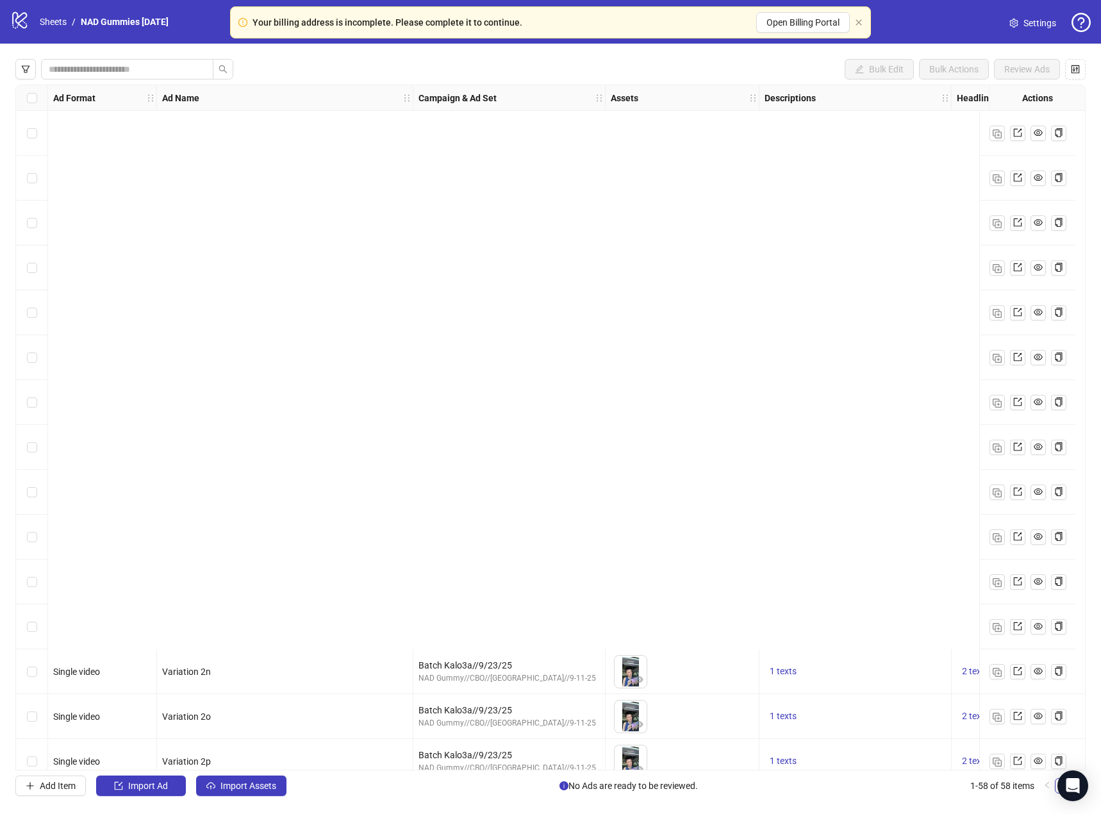
scroll to position [1949, 0]
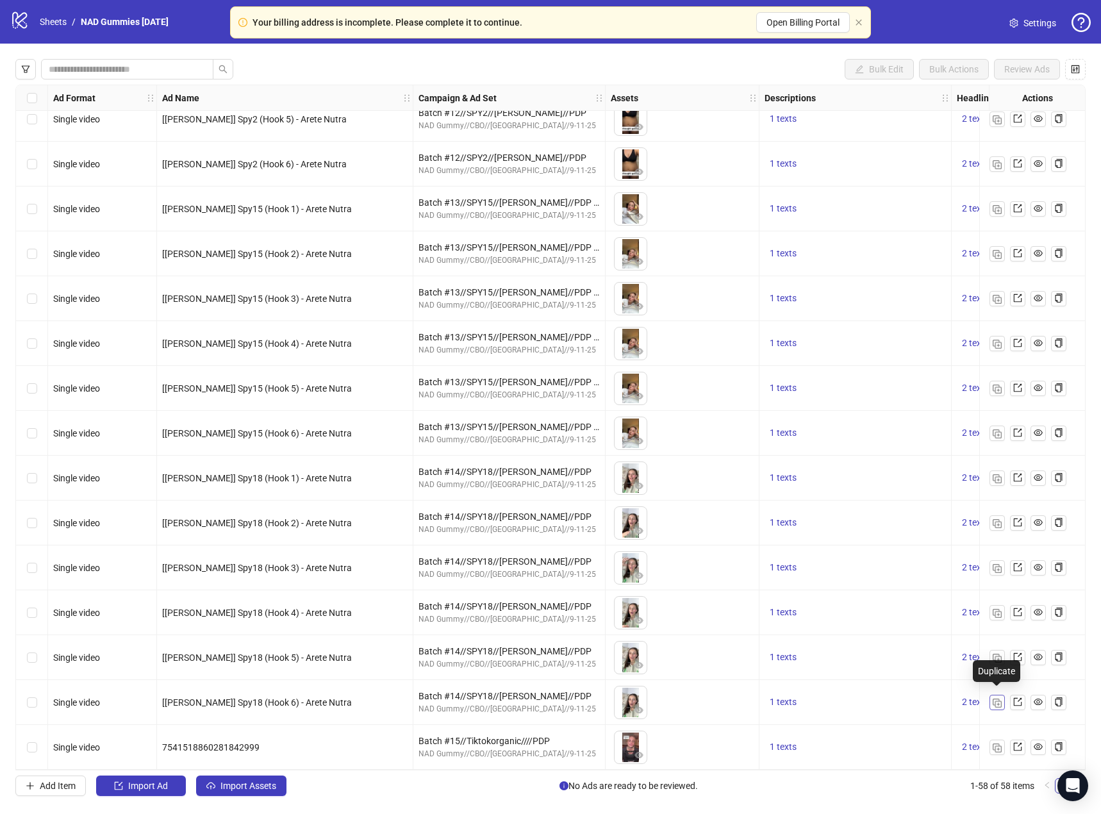
click at [994, 699] on img "button" at bounding box center [997, 703] width 9 height 9
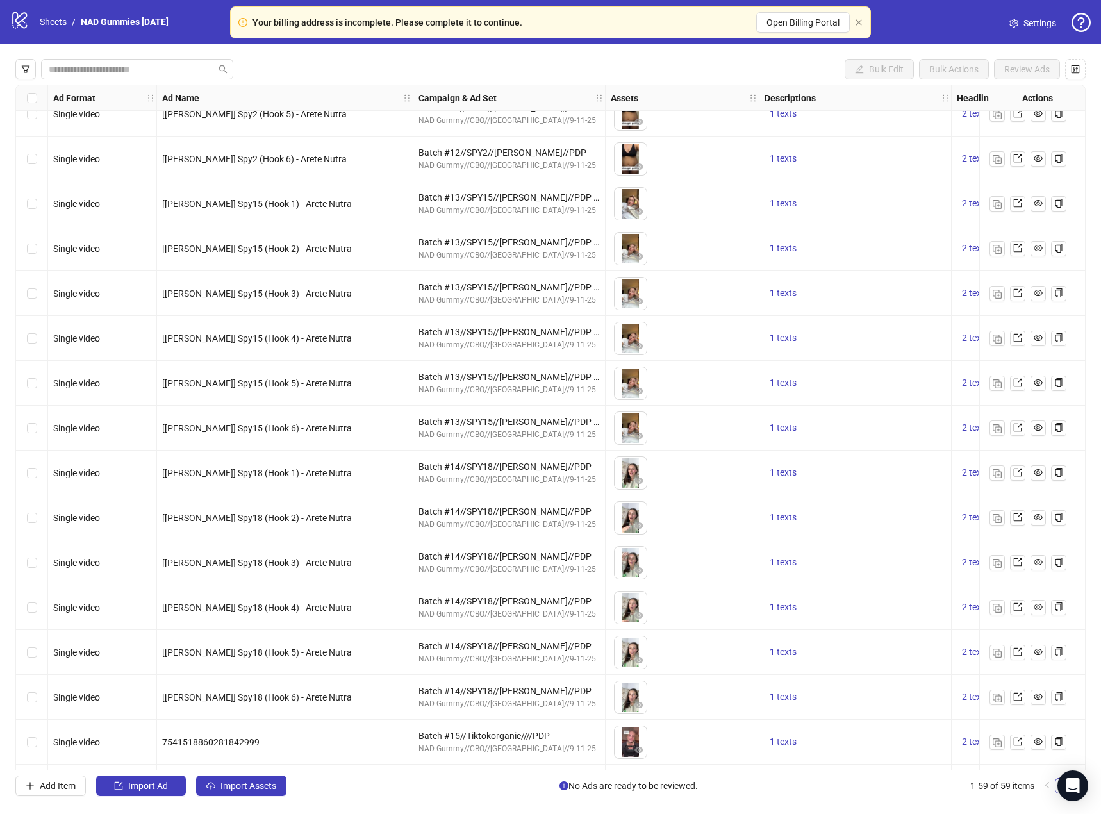
scroll to position [1993, 0]
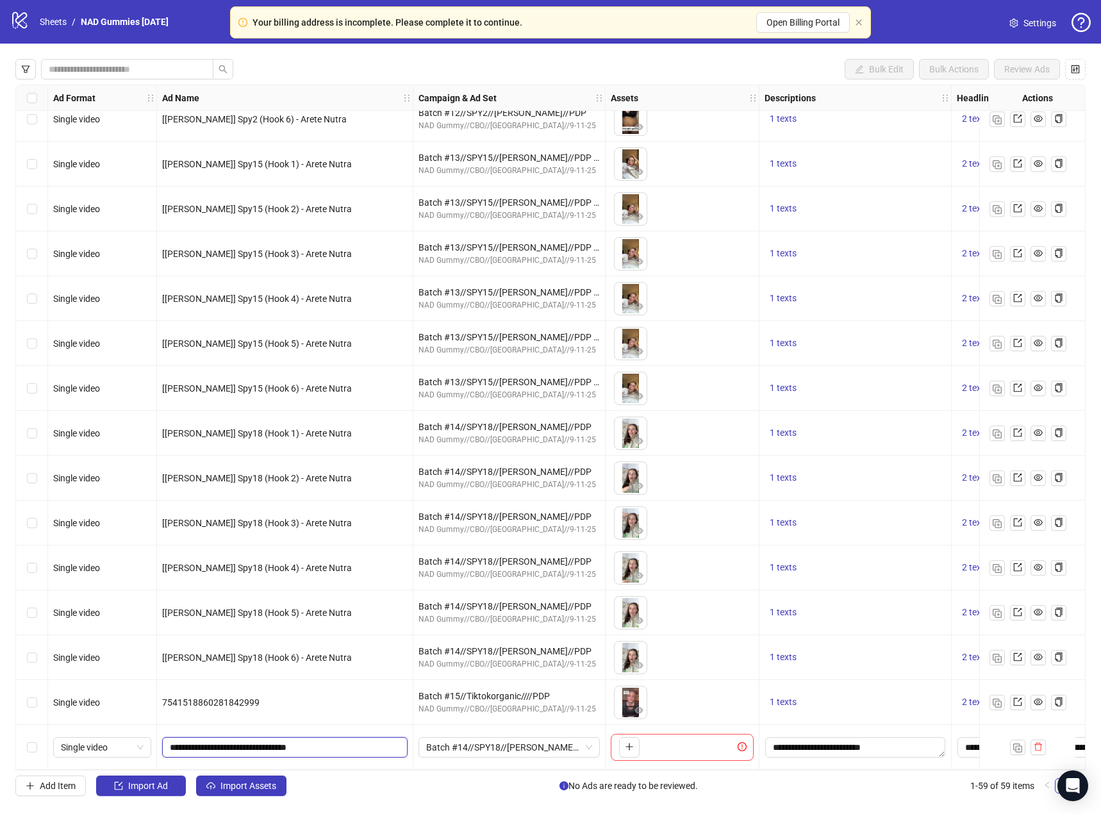
click at [346, 742] on input "**********" at bounding box center [284, 747] width 228 height 14
click at [250, 786] on span "Import Assets" at bounding box center [249, 786] width 56 height 10
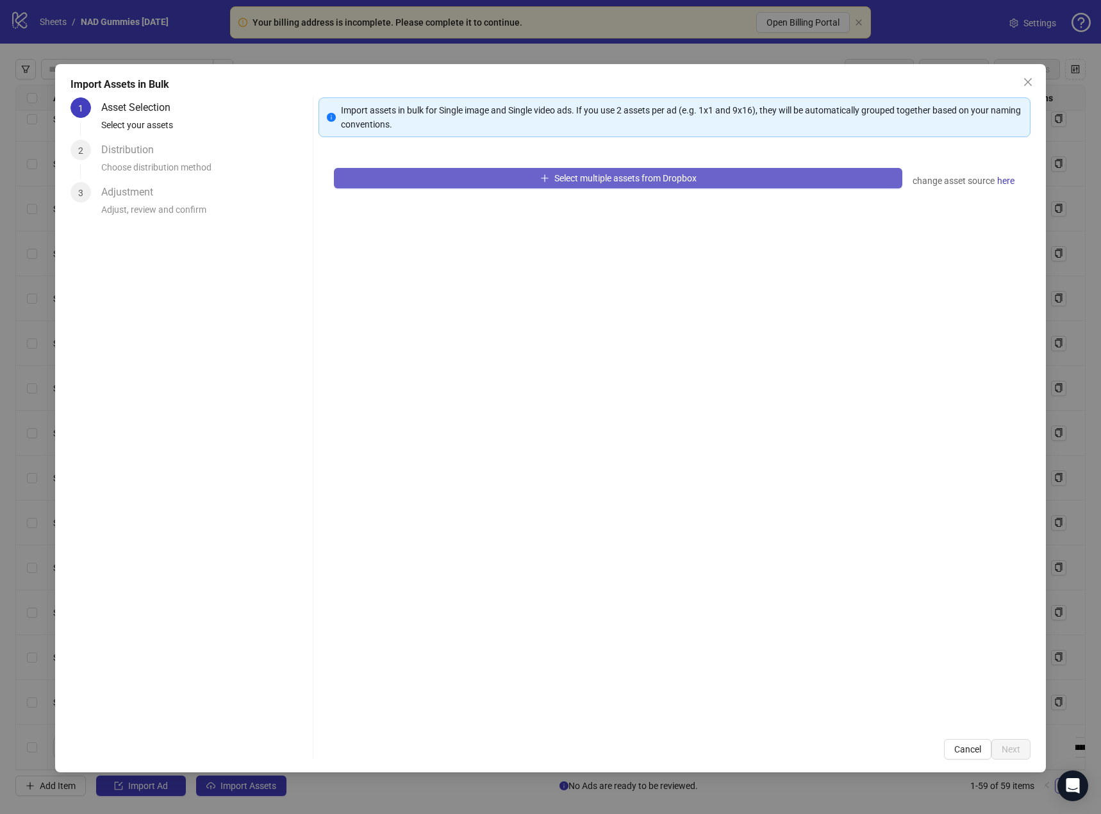
click at [466, 179] on button "Select multiple assets from Dropbox" at bounding box center [618, 178] width 569 height 21
click at [408, 178] on button "Select multiple assets from Dropbox" at bounding box center [618, 178] width 569 height 21
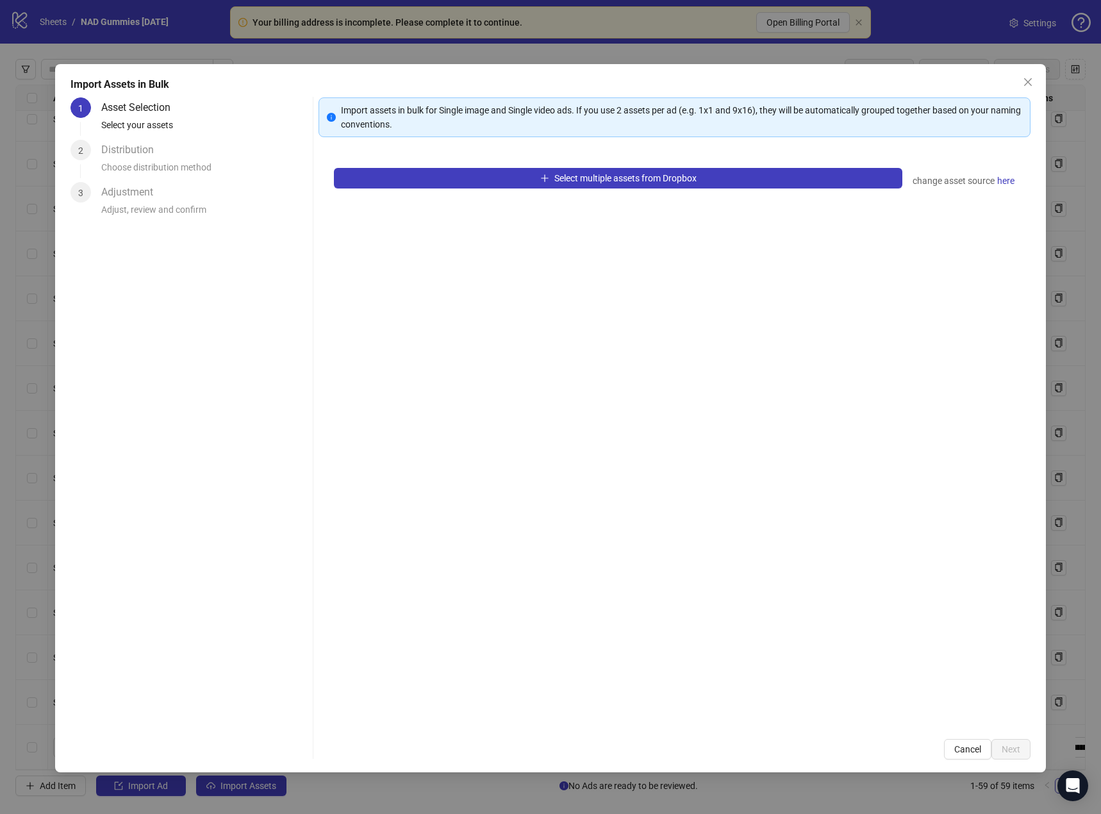
click at [566, 247] on div "Select multiple assets from Dropbox change asset source here" at bounding box center [675, 438] width 712 height 571
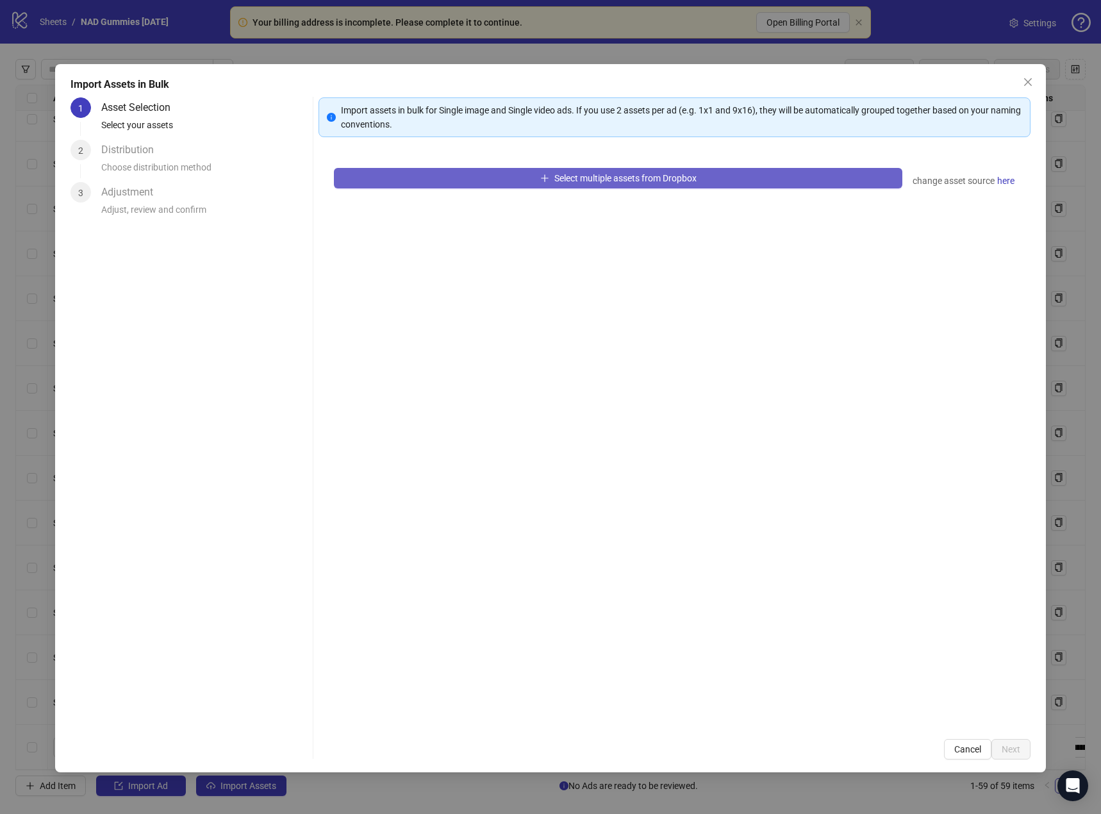
click at [613, 183] on span "Select multiple assets from Dropbox" at bounding box center [625, 178] width 142 height 10
click at [606, 178] on span "Select multiple assets from Dropbox" at bounding box center [625, 178] width 142 height 10
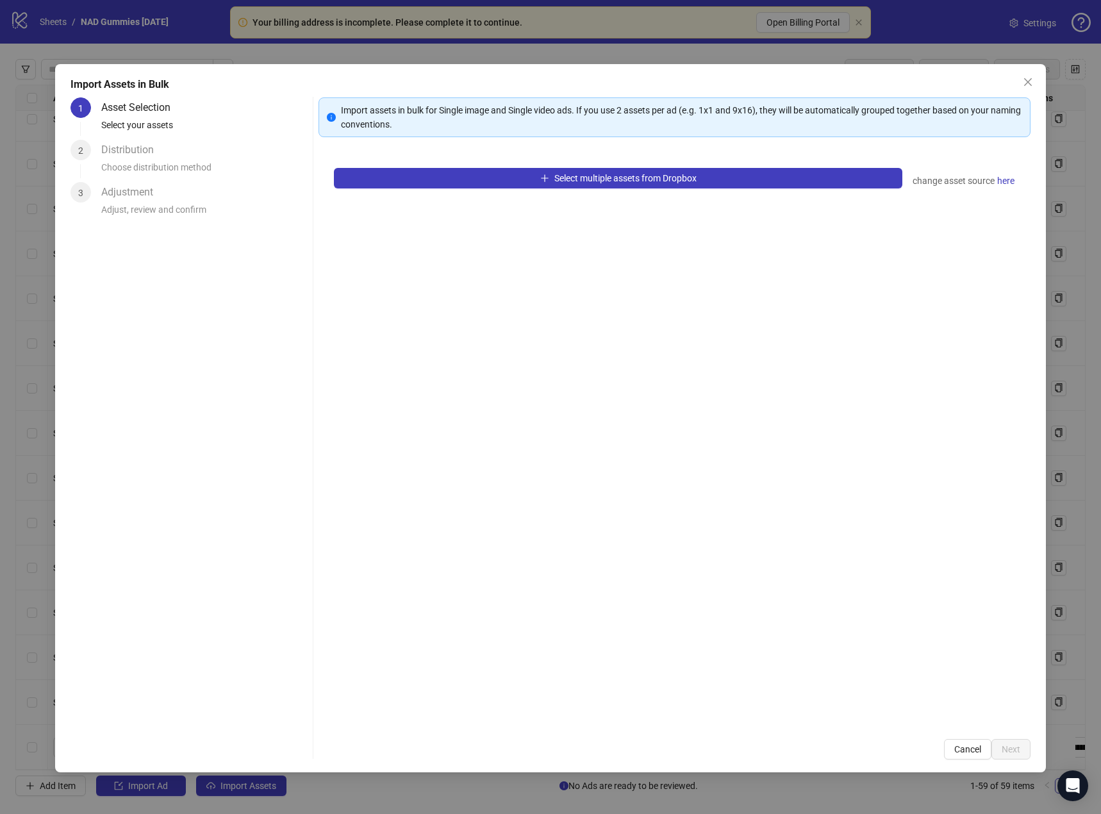
click at [581, 276] on div "Select multiple assets from Dropbox change asset source here" at bounding box center [675, 438] width 712 height 571
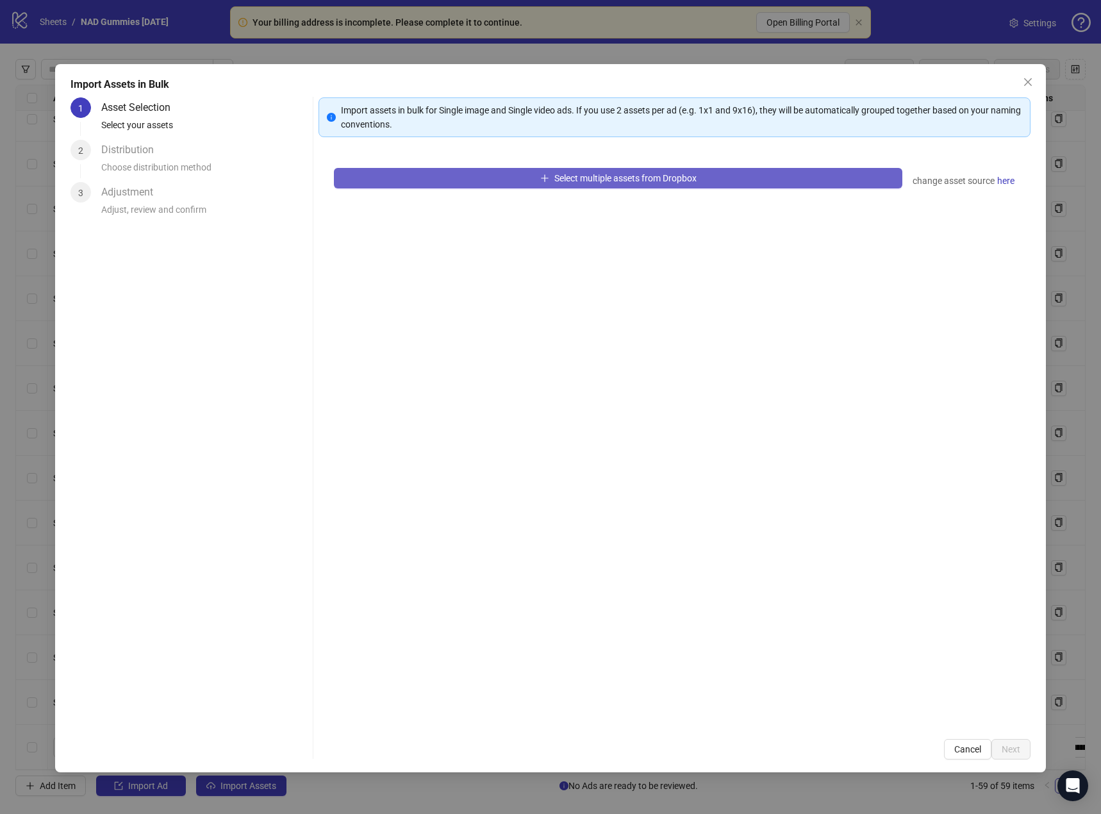
click at [488, 178] on button "Select multiple assets from Dropbox" at bounding box center [618, 178] width 569 height 21
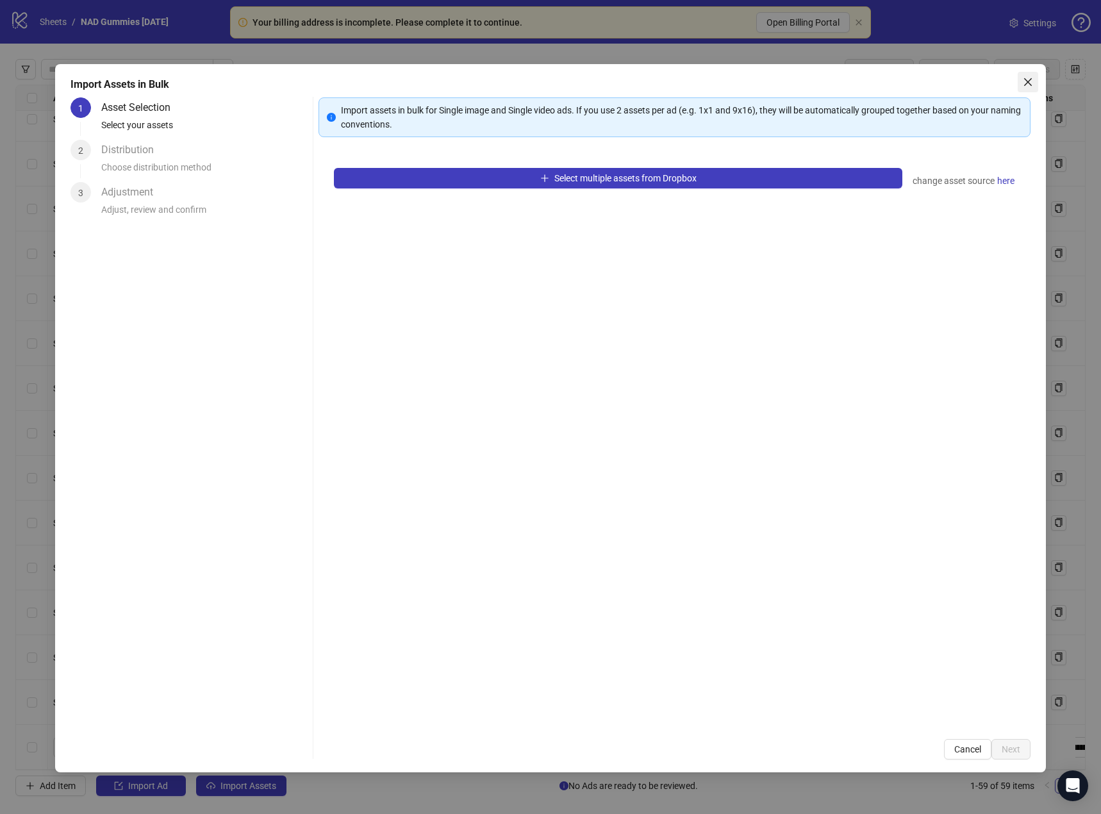
click at [1027, 73] on button "Close" at bounding box center [1028, 82] width 21 height 21
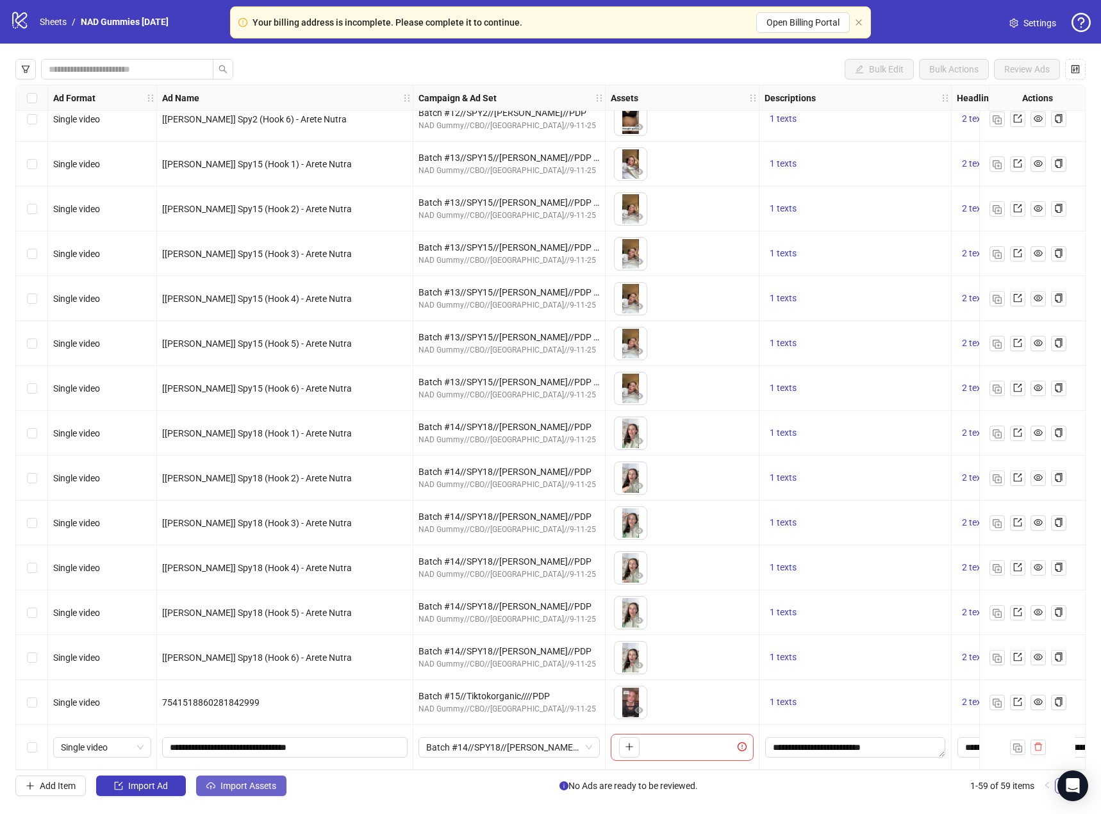
click at [260, 786] on span "Import Assets" at bounding box center [249, 786] width 56 height 10
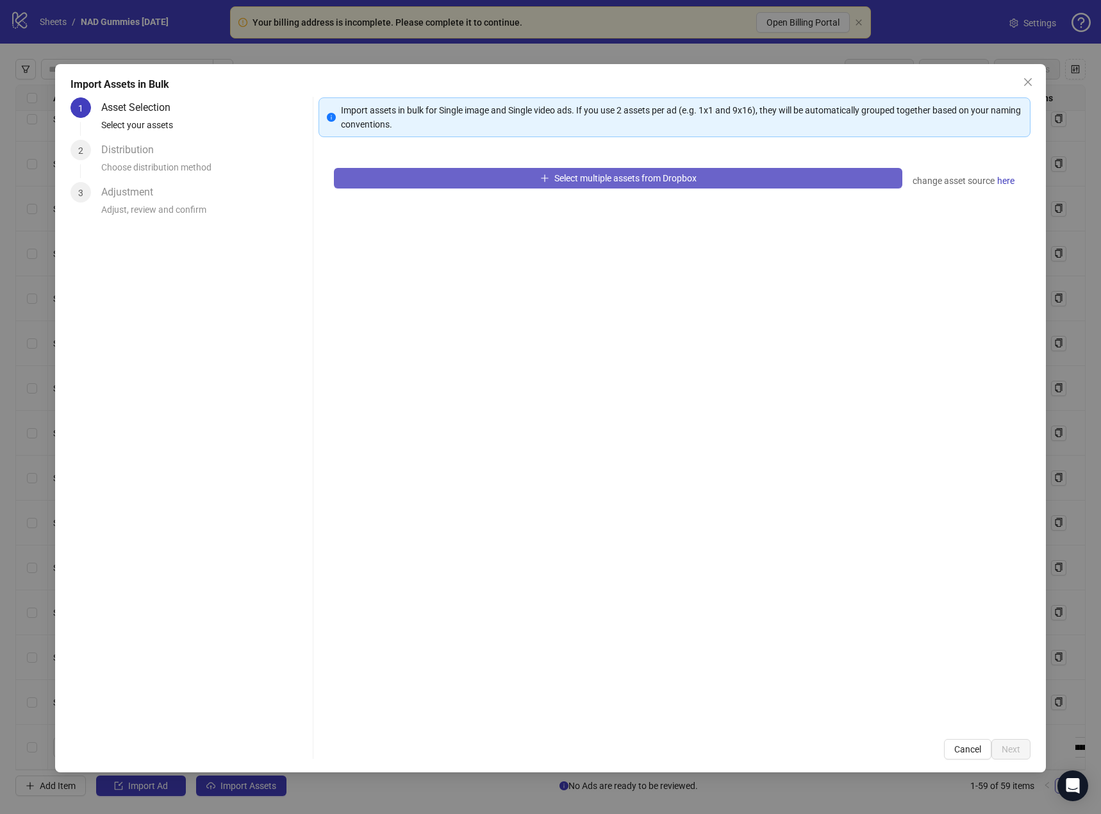
click at [665, 180] on span "Select multiple assets from Dropbox" at bounding box center [625, 178] width 142 height 10
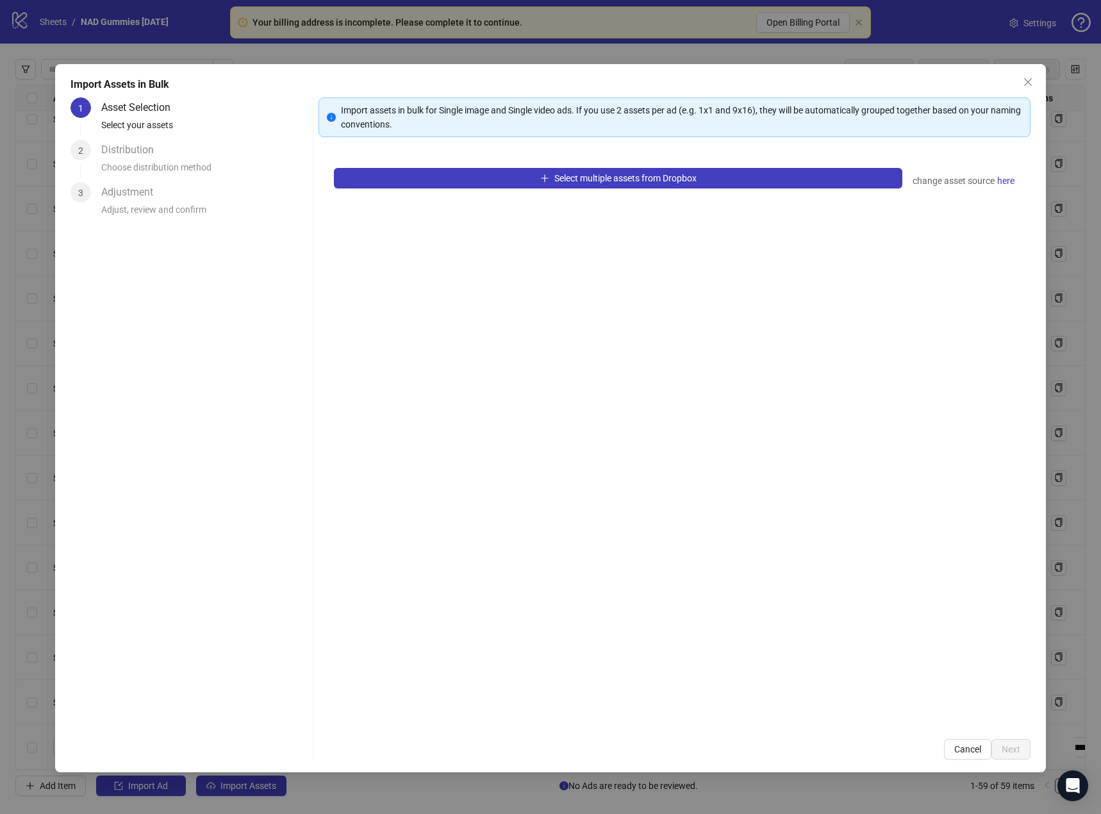
click at [555, 313] on div "Select multiple assets from Dropbox change asset source here" at bounding box center [675, 438] width 712 height 571
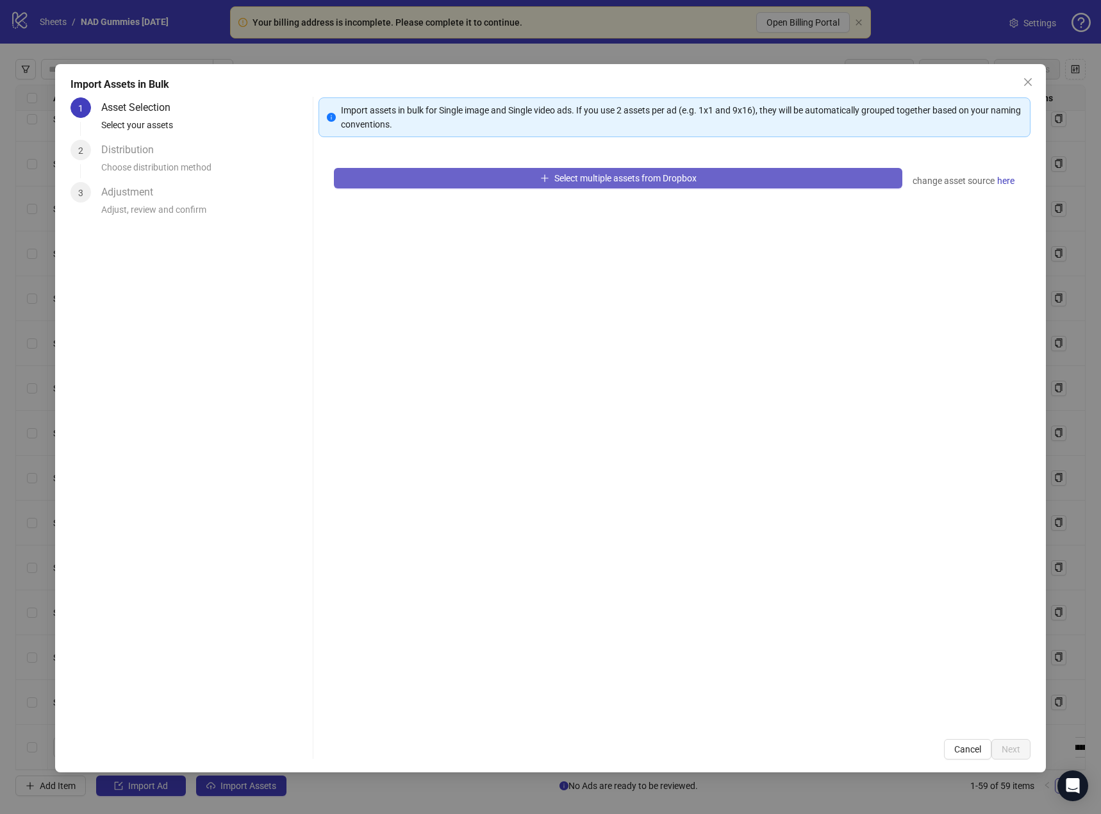
click at [761, 176] on button "Select multiple assets from Dropbox" at bounding box center [618, 178] width 569 height 21
click at [456, 174] on button "Select multiple assets from Dropbox" at bounding box center [618, 178] width 569 height 21
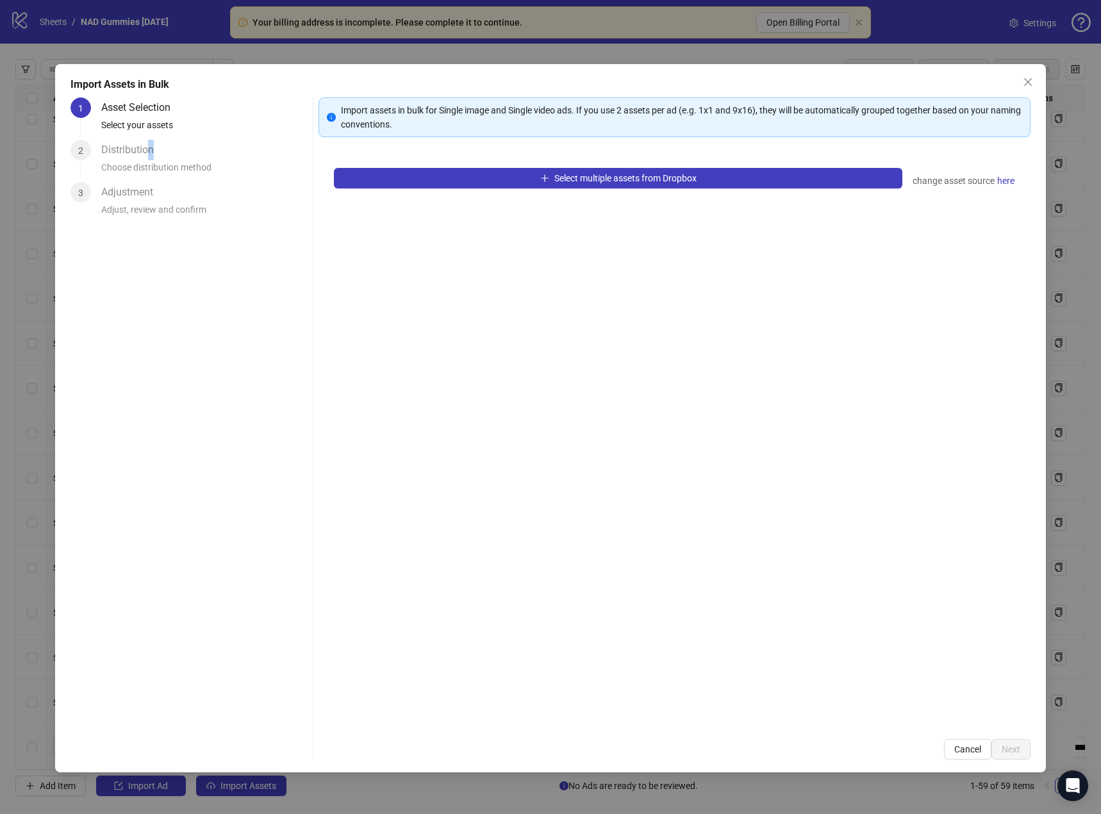
drag, startPoint x: 151, startPoint y: 155, endPoint x: 153, endPoint y: 169, distance: 14.3
click at [151, 155] on div "Distribution" at bounding box center [132, 150] width 63 height 21
click at [1030, 79] on icon "close" at bounding box center [1028, 82] width 10 height 10
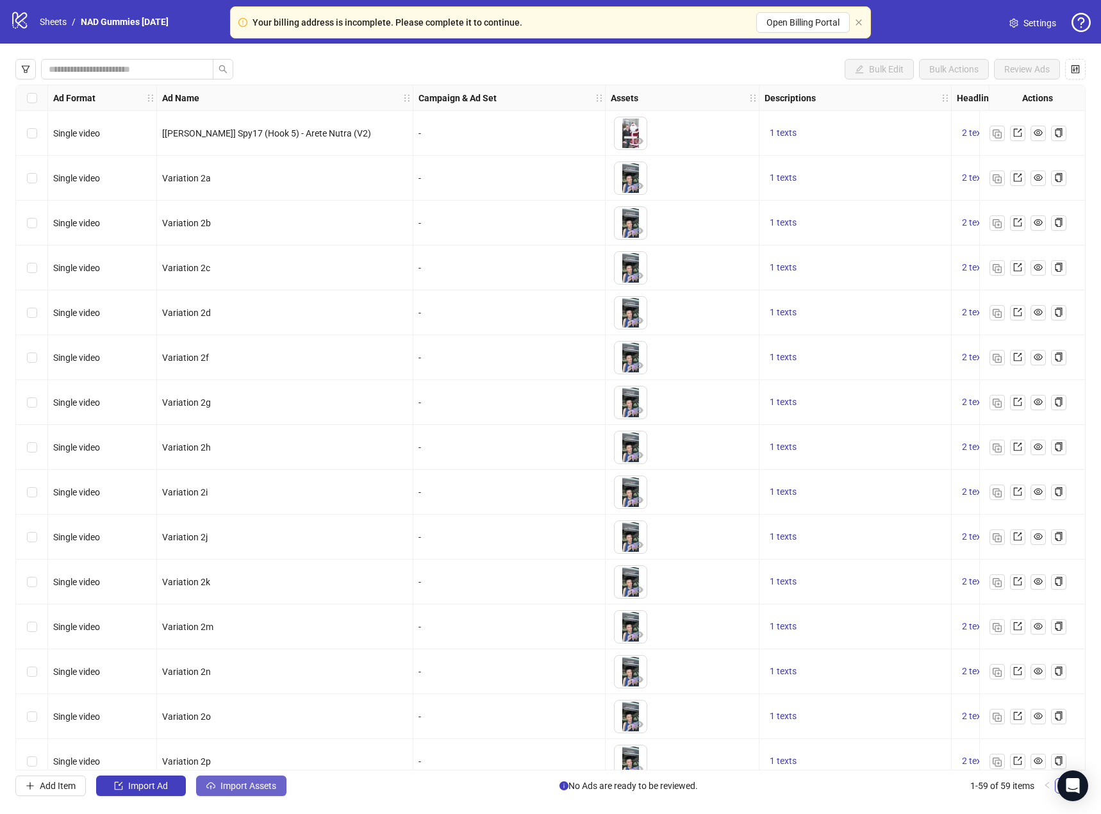
click at [267, 788] on span "Import Assets" at bounding box center [249, 786] width 56 height 10
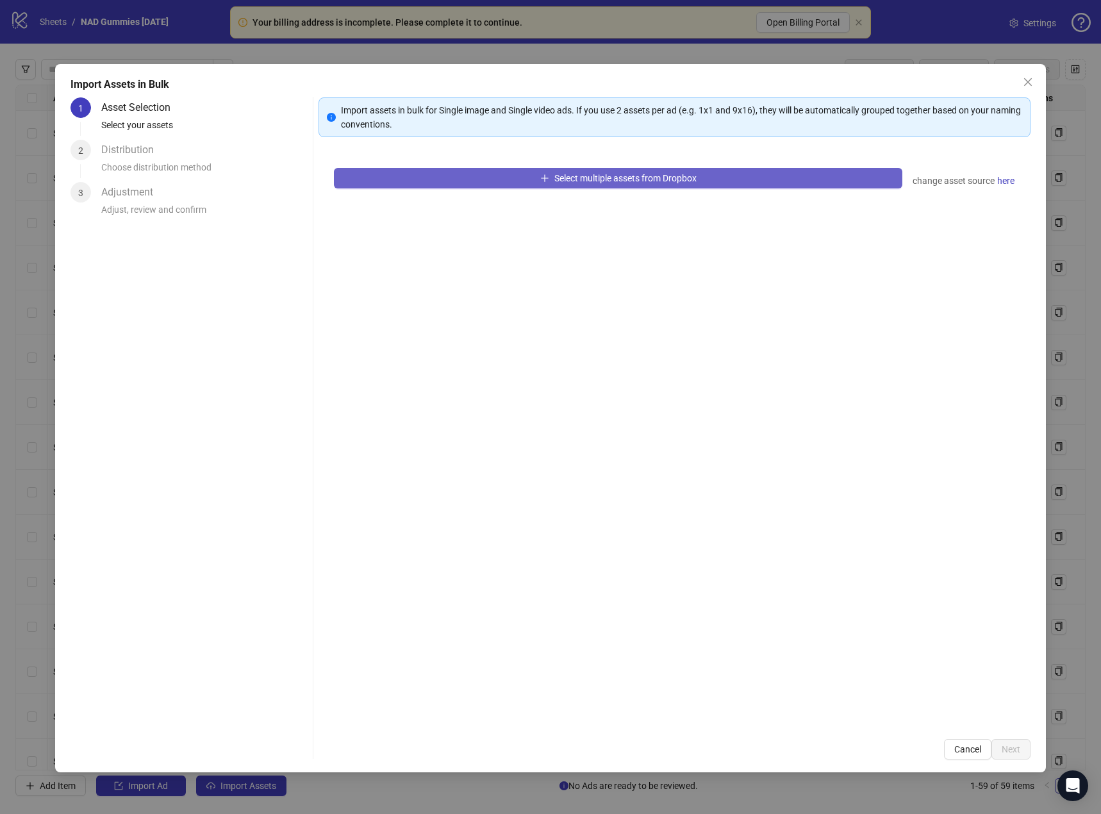
click at [646, 178] on span "Select multiple assets from Dropbox" at bounding box center [625, 178] width 142 height 10
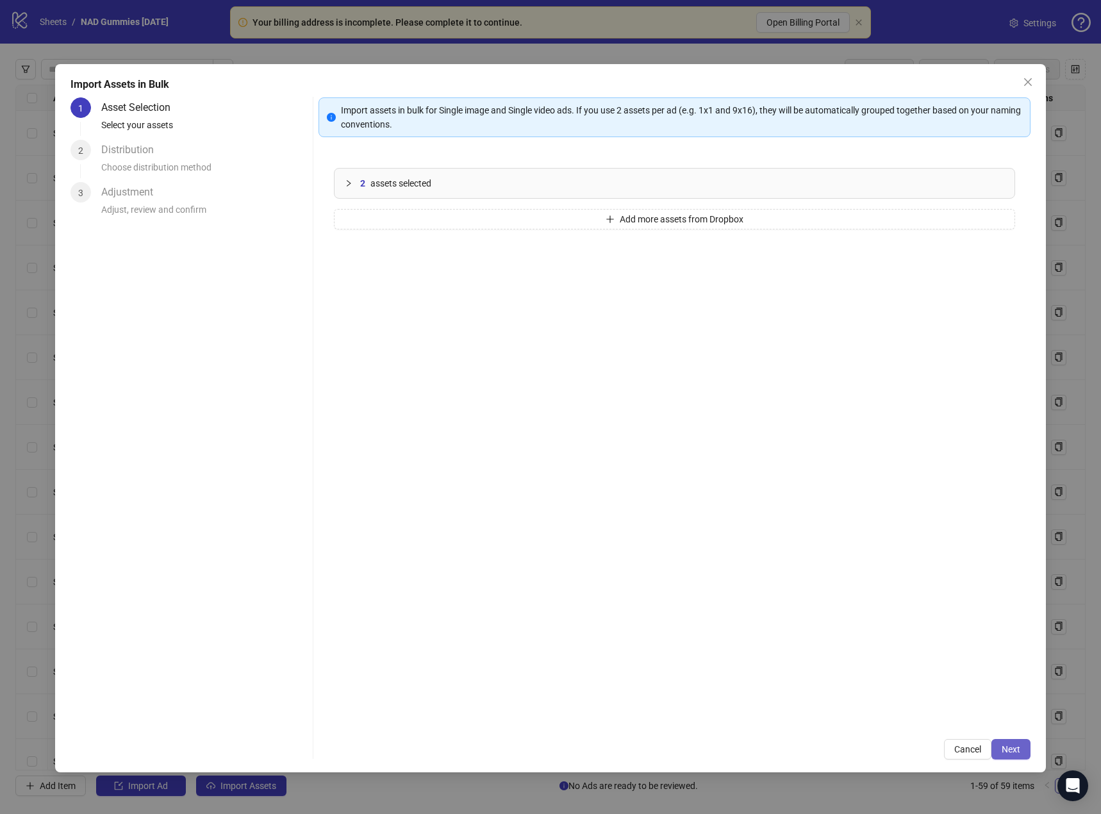
click at [1010, 747] on span "Next" at bounding box center [1011, 749] width 19 height 10
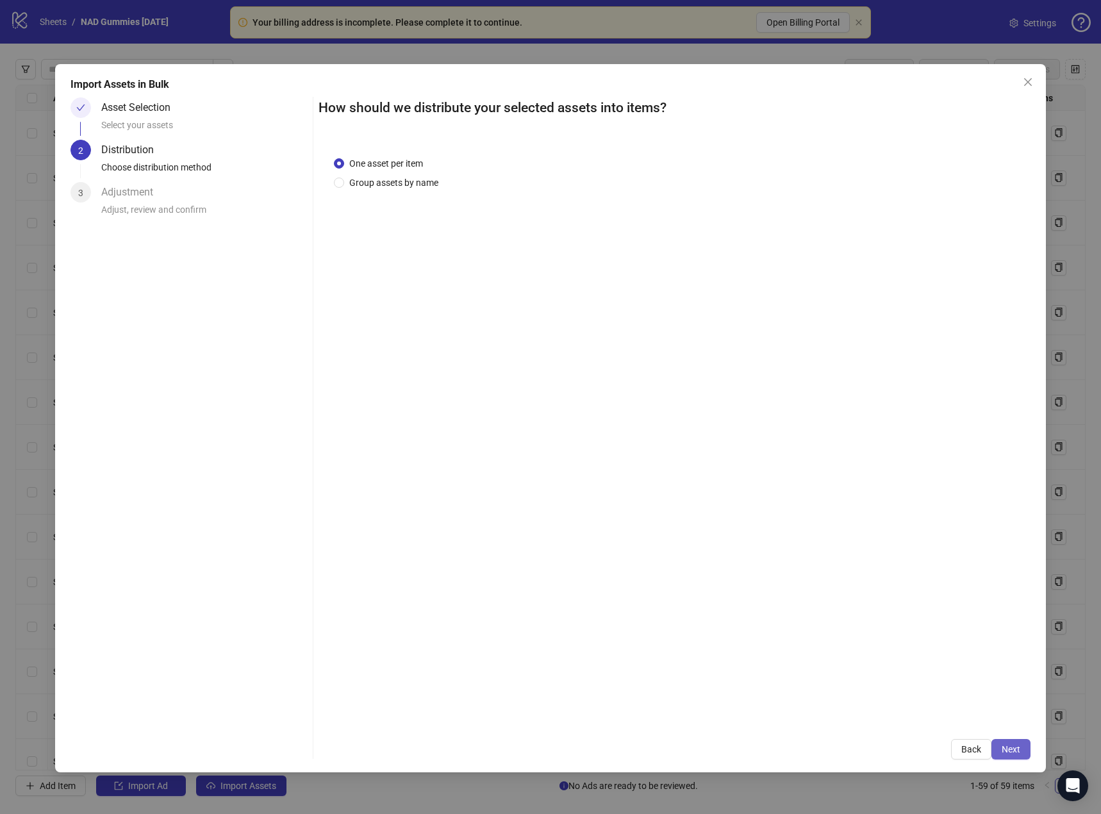
click at [1010, 749] on span "Next" at bounding box center [1011, 749] width 19 height 10
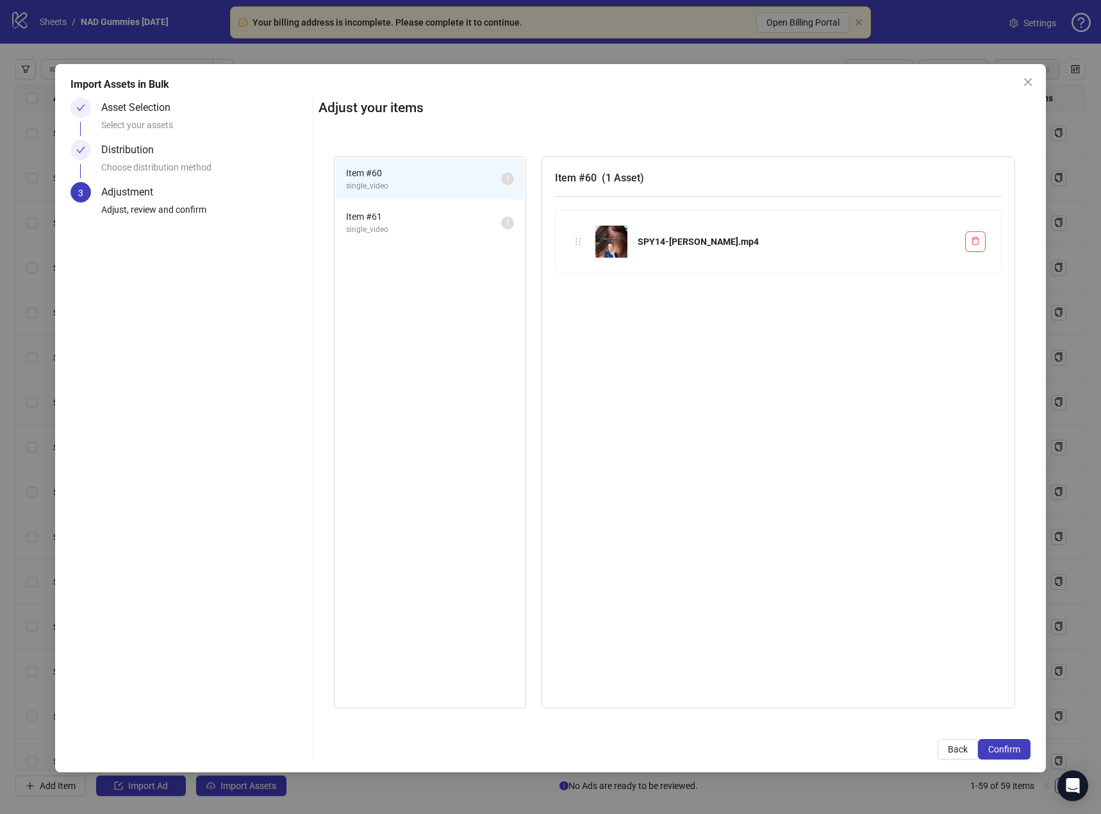
click at [1010, 749] on span "Confirm" at bounding box center [1004, 749] width 32 height 10
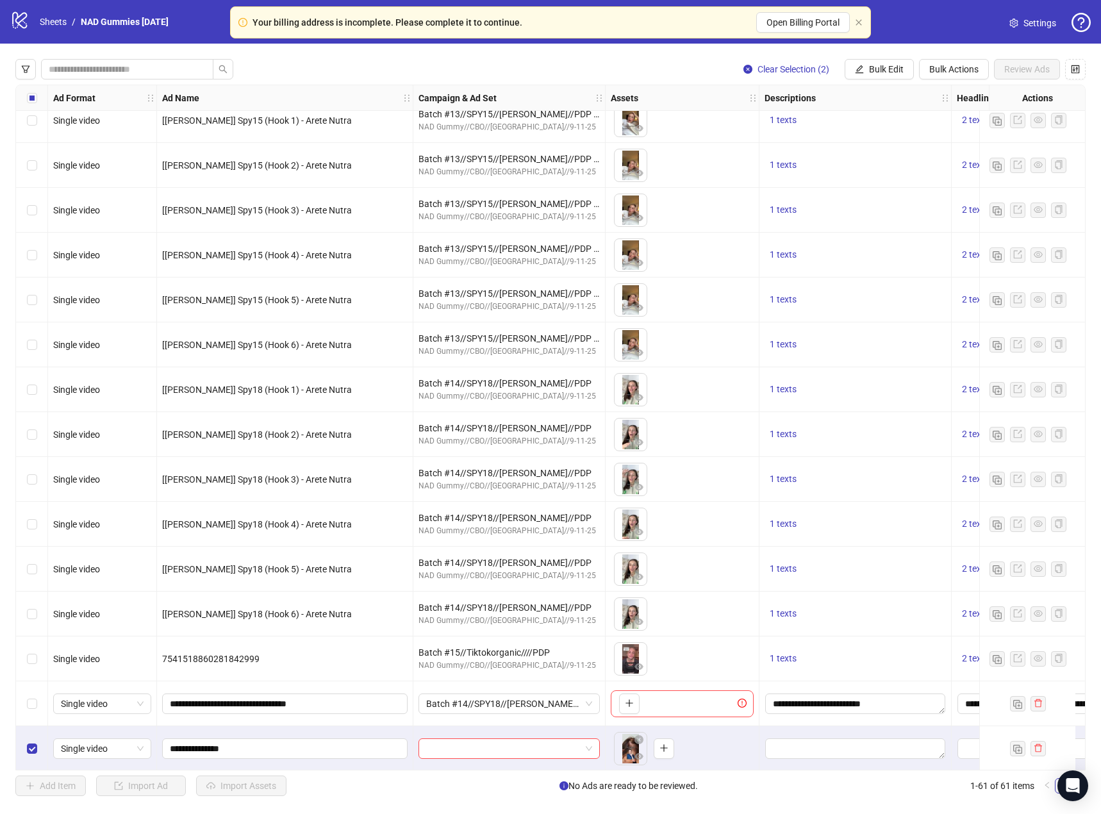
scroll to position [2083, 0]
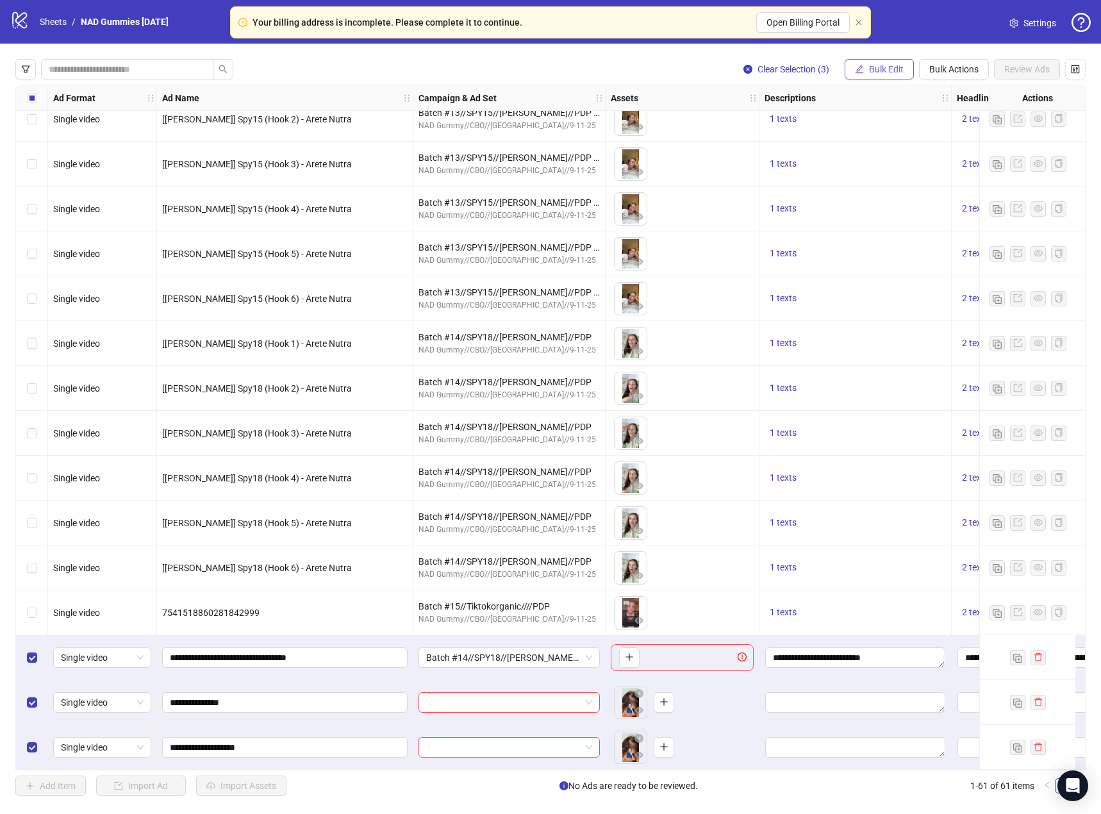
click at [897, 66] on span "Bulk Edit" at bounding box center [886, 69] width 35 height 10
click at [897, 156] on span "Descriptions" at bounding box center [892, 157] width 76 height 14
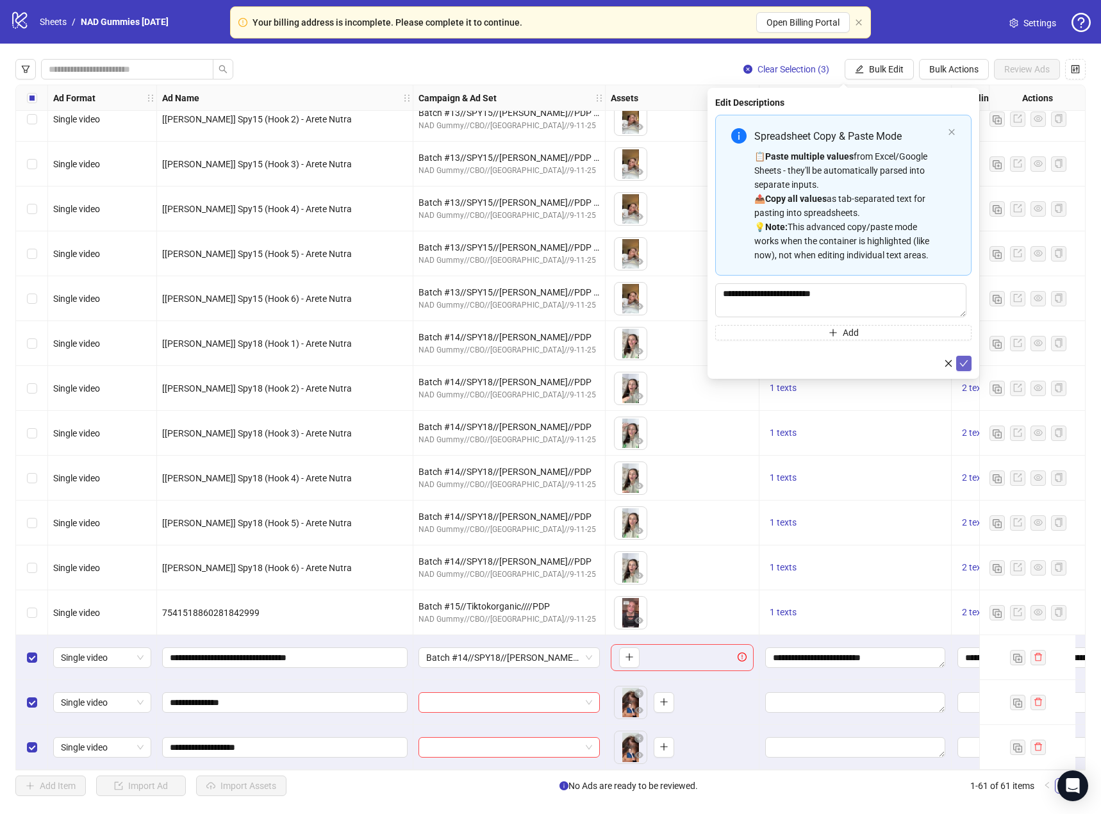
click at [965, 365] on icon "check" at bounding box center [964, 363] width 9 height 9
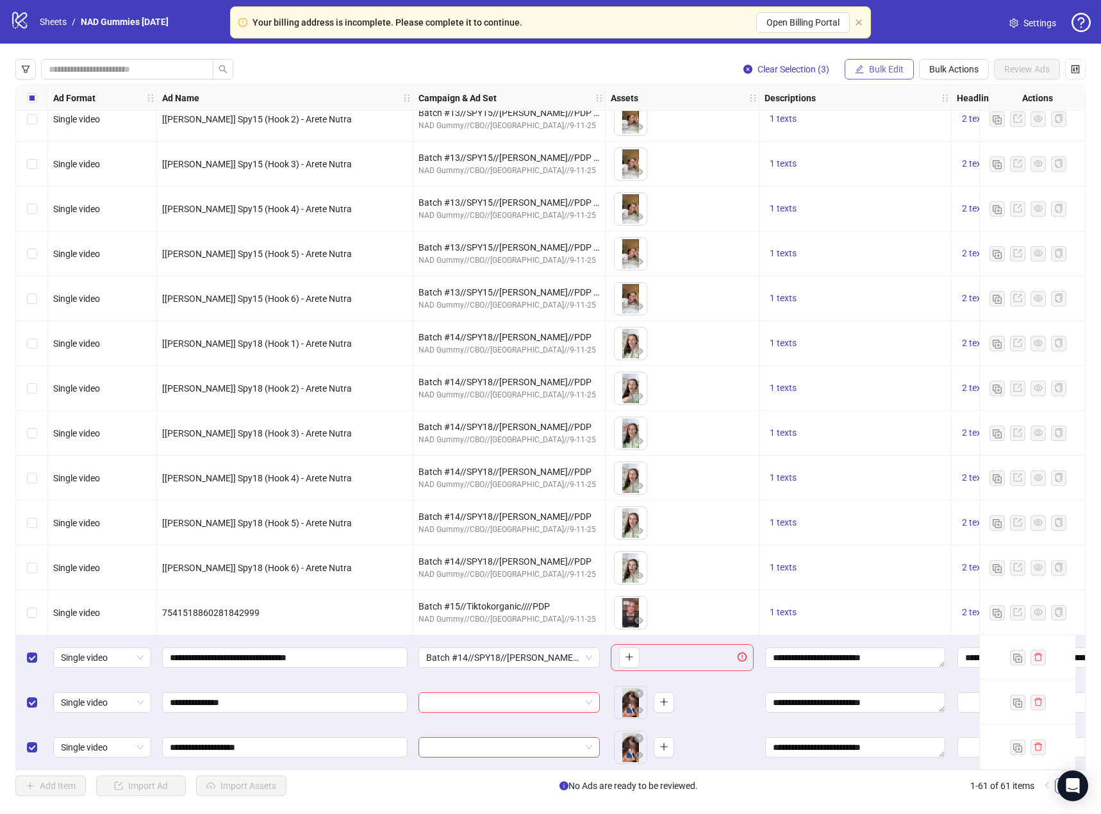
click at [895, 70] on span "Bulk Edit" at bounding box center [886, 69] width 35 height 10
click at [886, 183] on span "Headlines" at bounding box center [892, 178] width 76 height 14
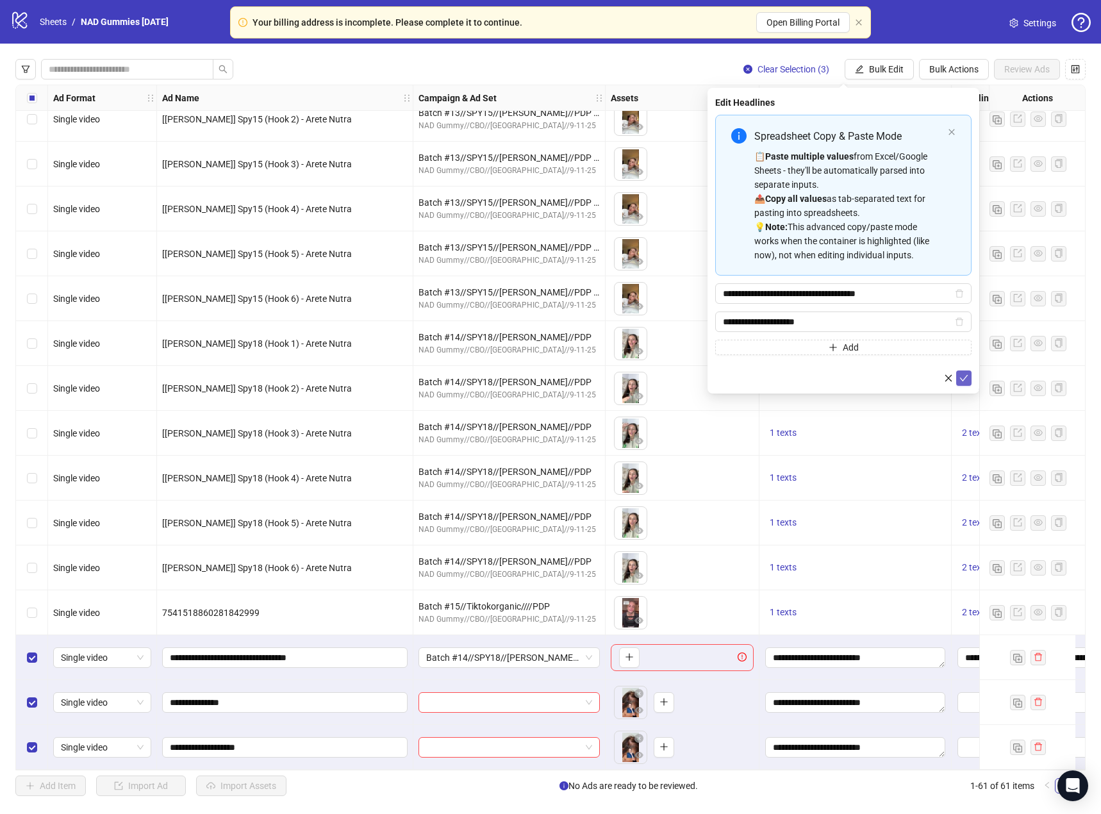
click at [963, 378] on icon "check" at bounding box center [964, 378] width 9 height 9
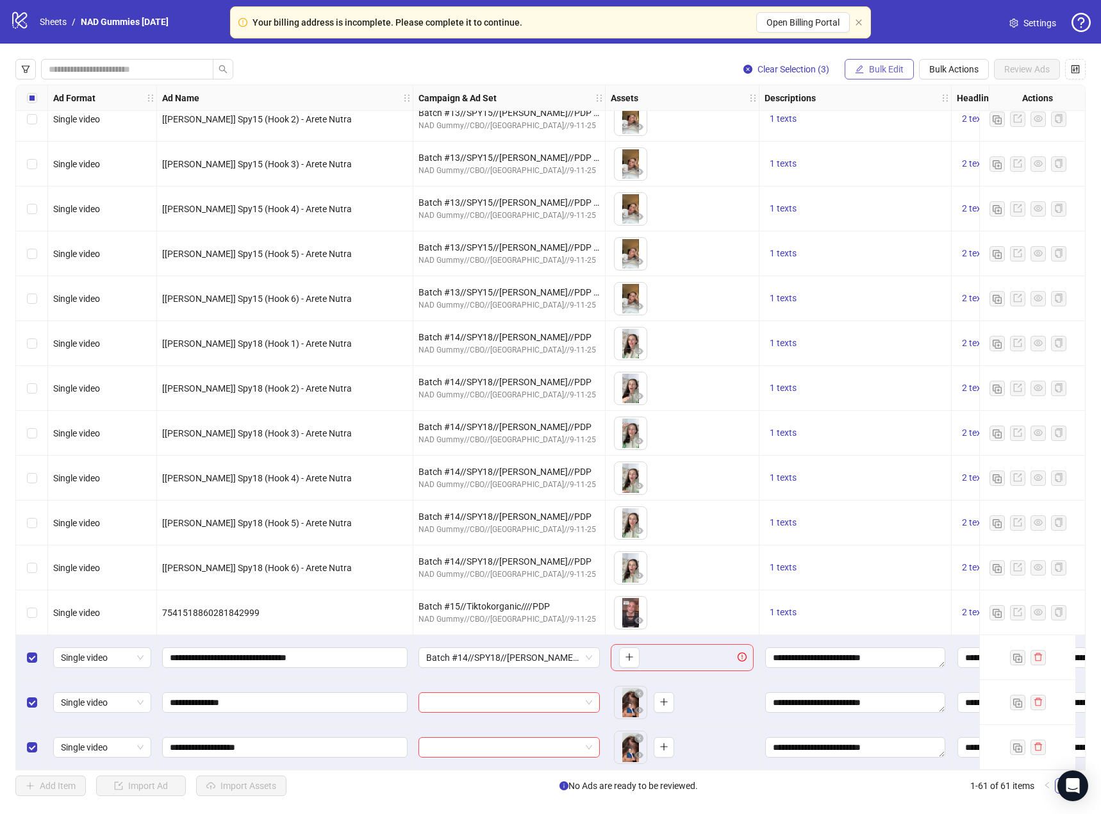
click at [874, 69] on span "Bulk Edit" at bounding box center [886, 69] width 35 height 10
click at [890, 196] on span "Primary Texts" at bounding box center [892, 198] width 76 height 14
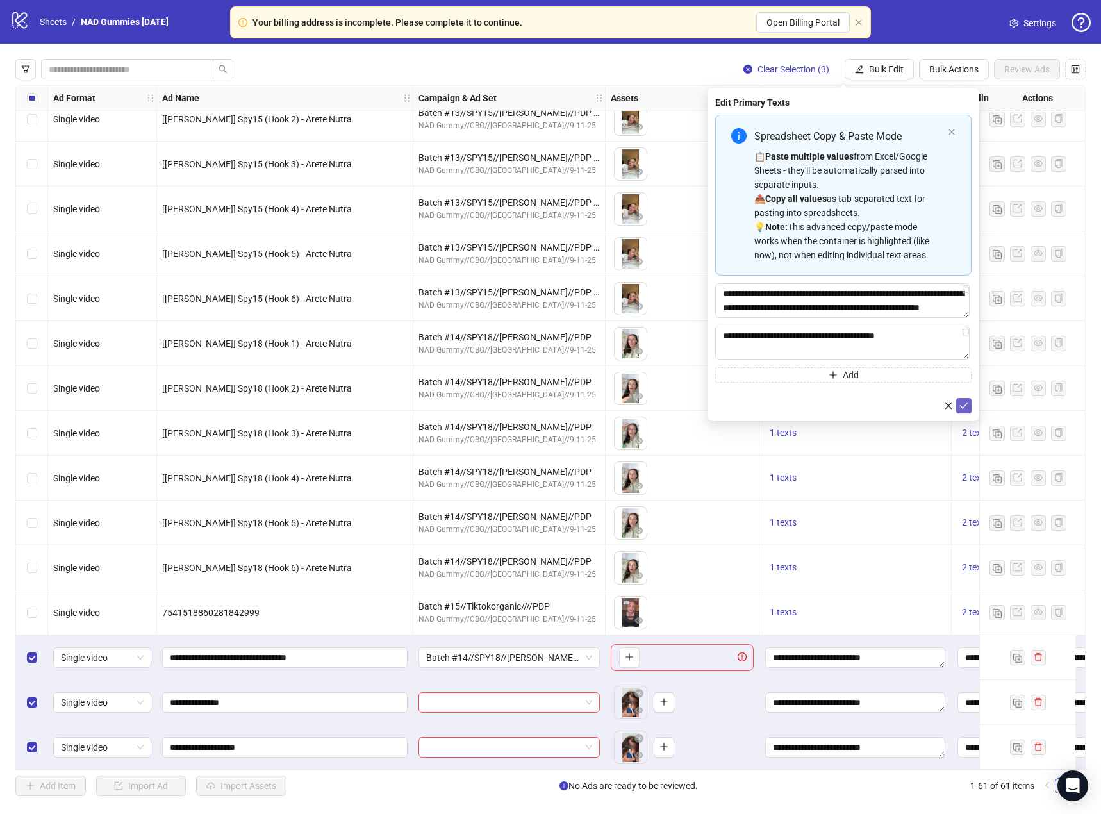
click at [963, 403] on icon "check" at bounding box center [964, 405] width 9 height 9
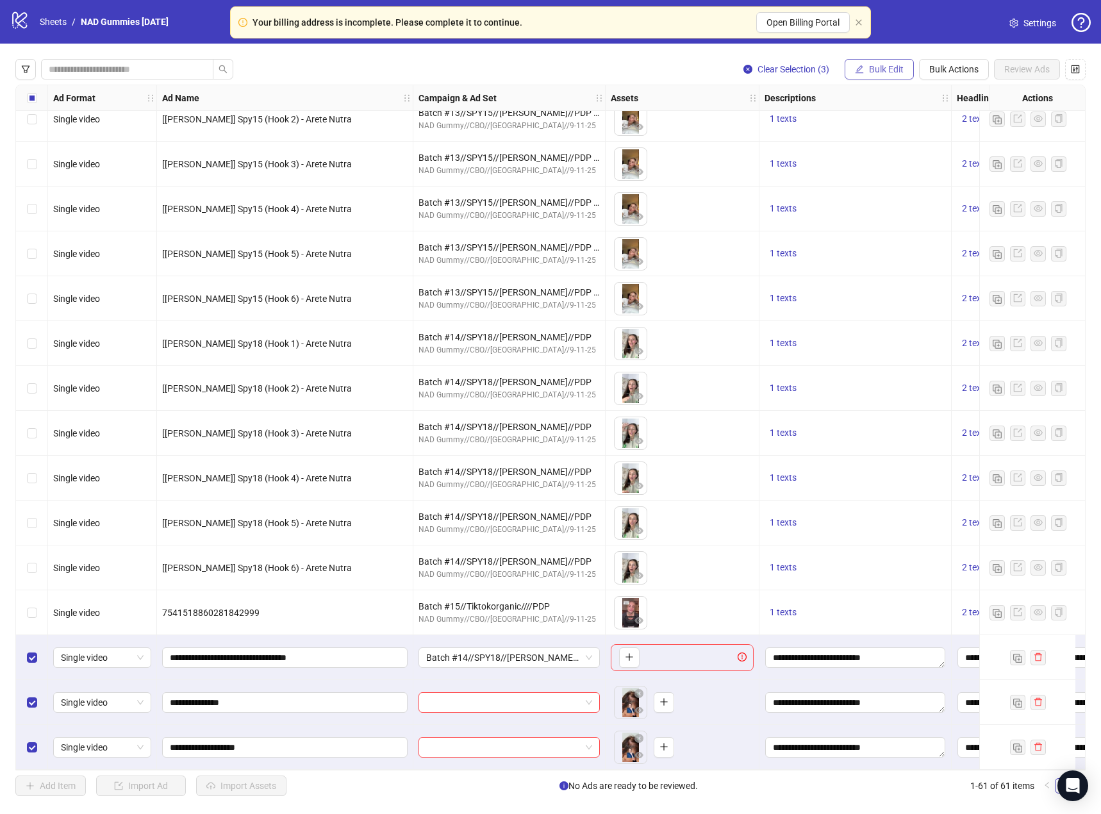
click at [869, 74] on span "Bulk Edit" at bounding box center [886, 69] width 35 height 10
click at [903, 221] on span "Destination URL" at bounding box center [892, 219] width 76 height 14
click at [960, 156] on icon "check" at bounding box center [964, 158] width 9 height 9
click at [887, 71] on span "Bulk Edit" at bounding box center [886, 69] width 35 height 10
click at [884, 277] on span "Call to Action" at bounding box center [892, 280] width 76 height 14
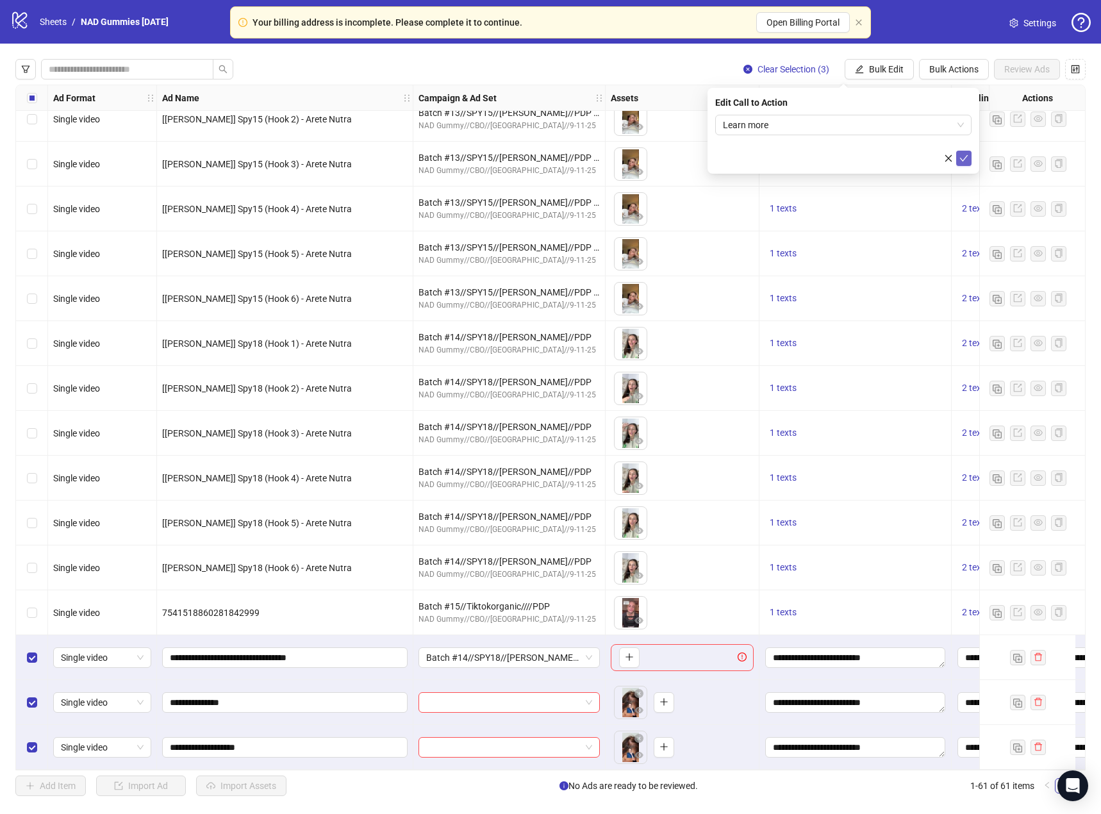
click at [964, 156] on icon "check" at bounding box center [964, 158] width 9 height 9
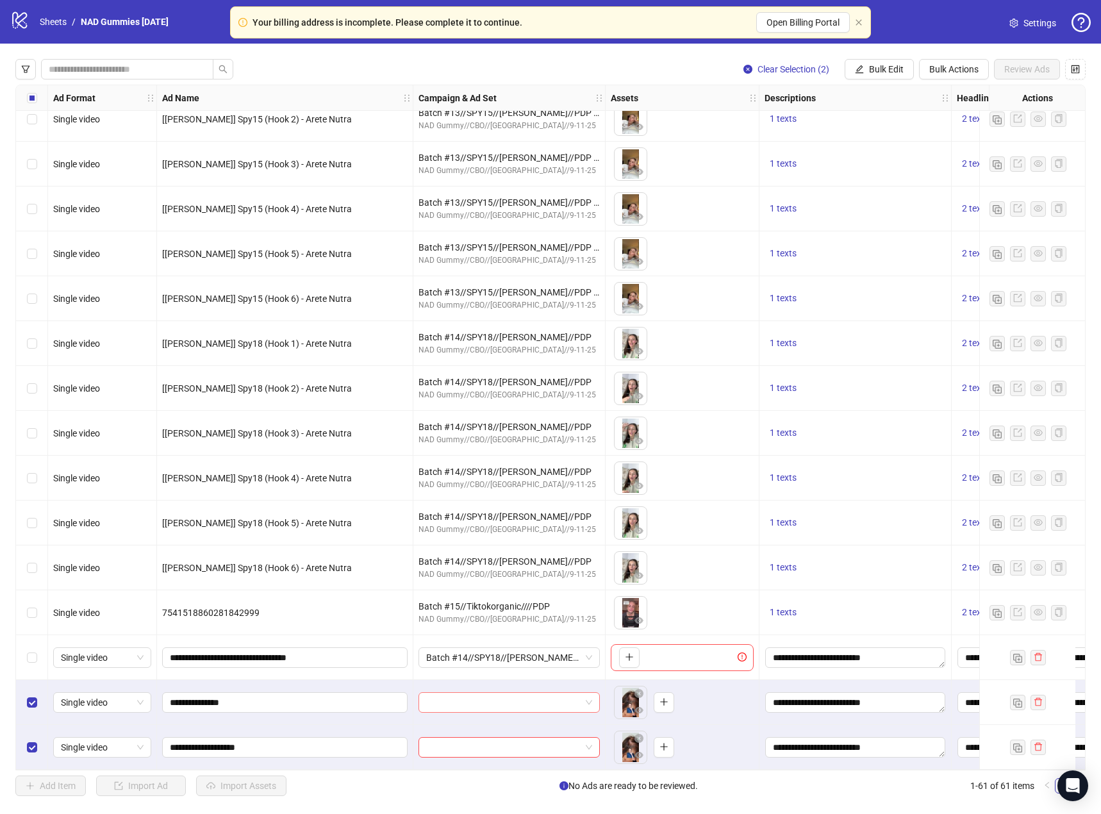
click at [589, 699] on span at bounding box center [509, 702] width 166 height 19
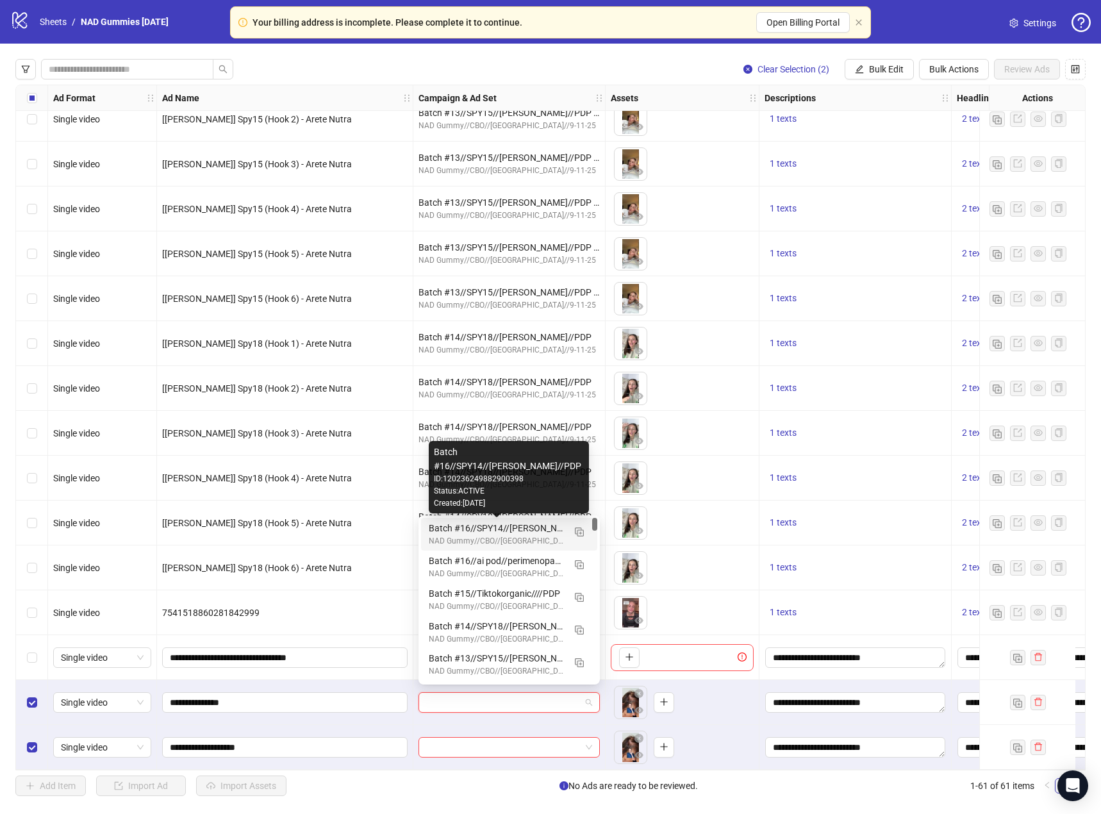
click at [530, 529] on div "Batch #16//SPY14//Emily//PDP" at bounding box center [496, 528] width 135 height 14
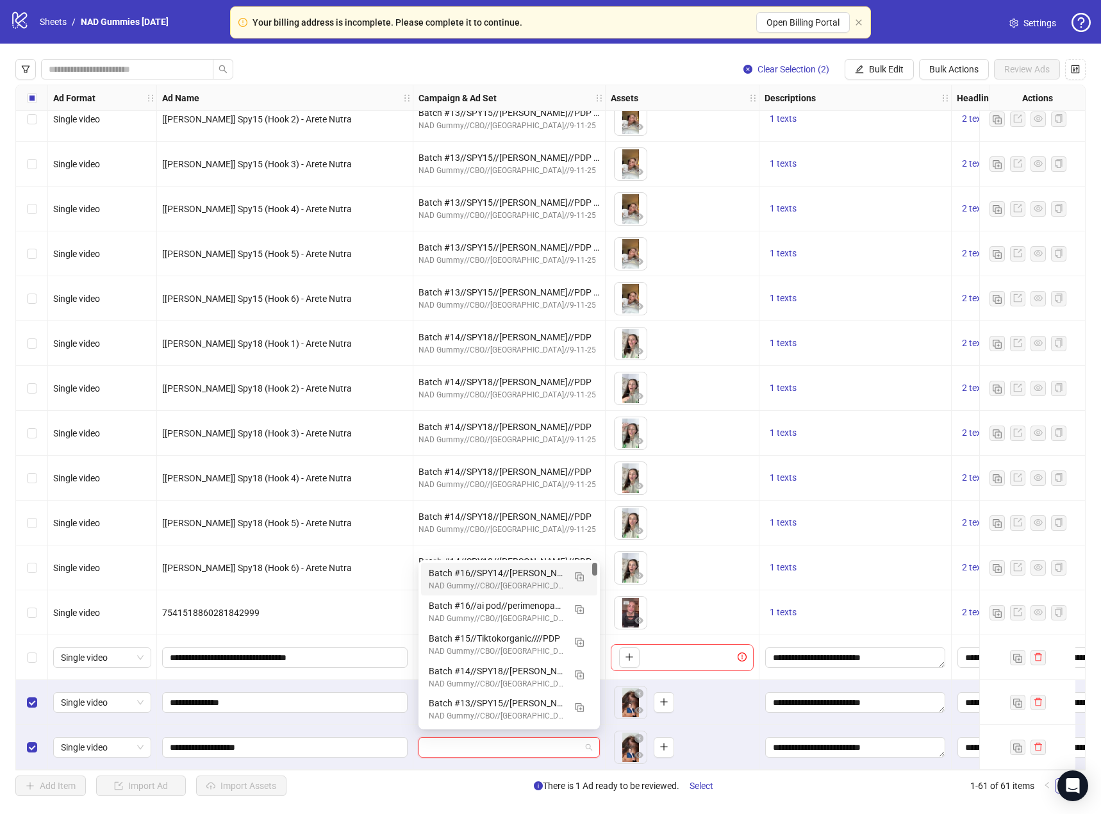
click at [528, 741] on input "search" at bounding box center [503, 747] width 154 height 19
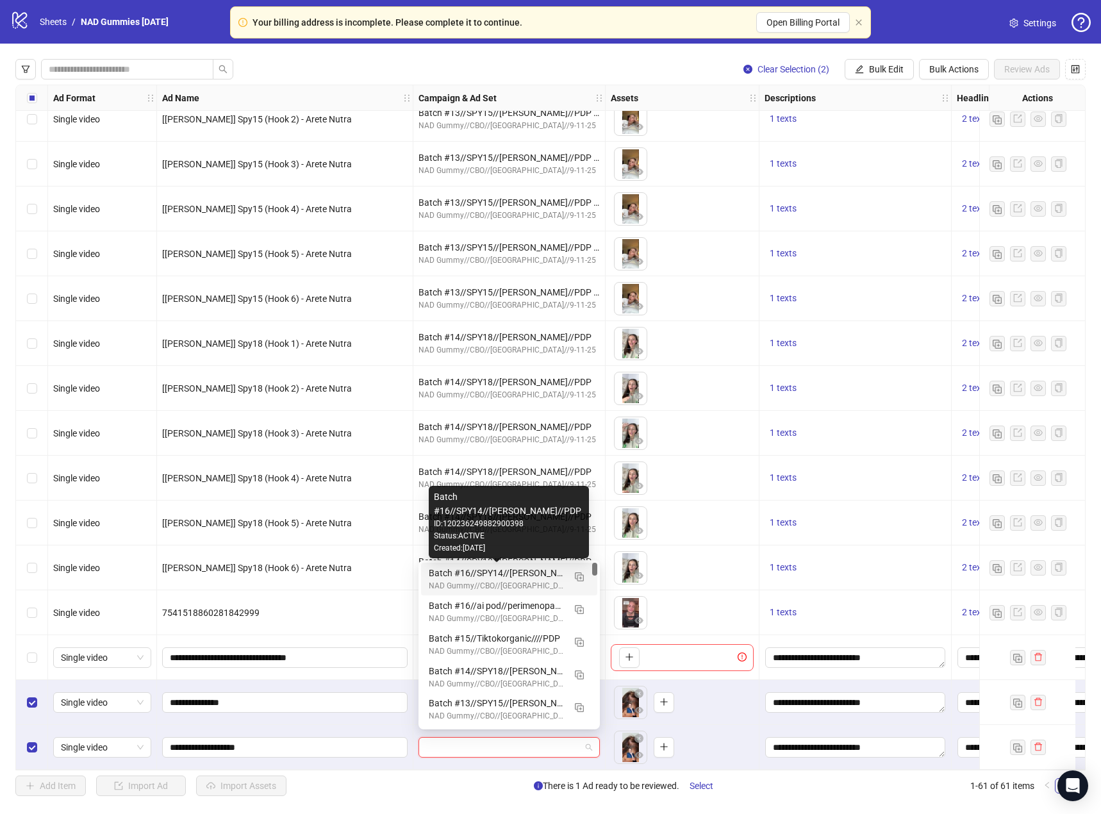
click at [506, 576] on div "Batch #16//SPY14//Emily//PDP" at bounding box center [496, 573] width 135 height 14
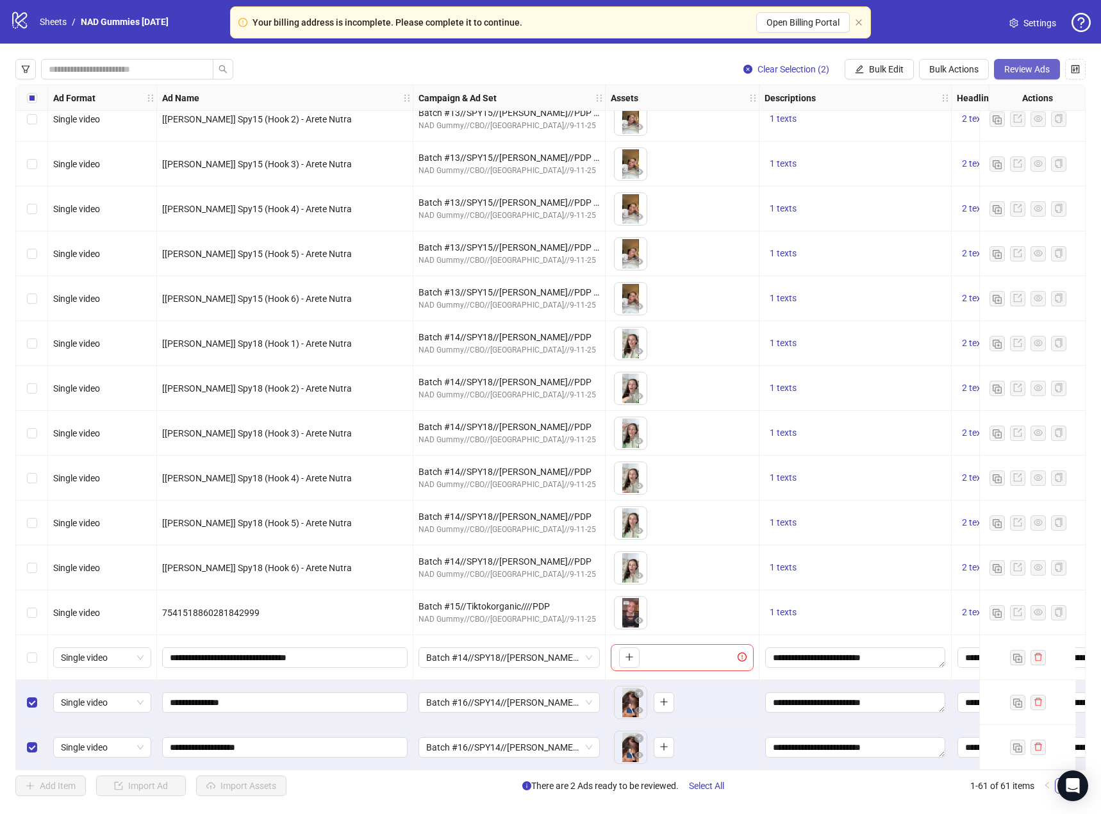
click at [1026, 66] on span "Review Ads" at bounding box center [1027, 69] width 46 height 10
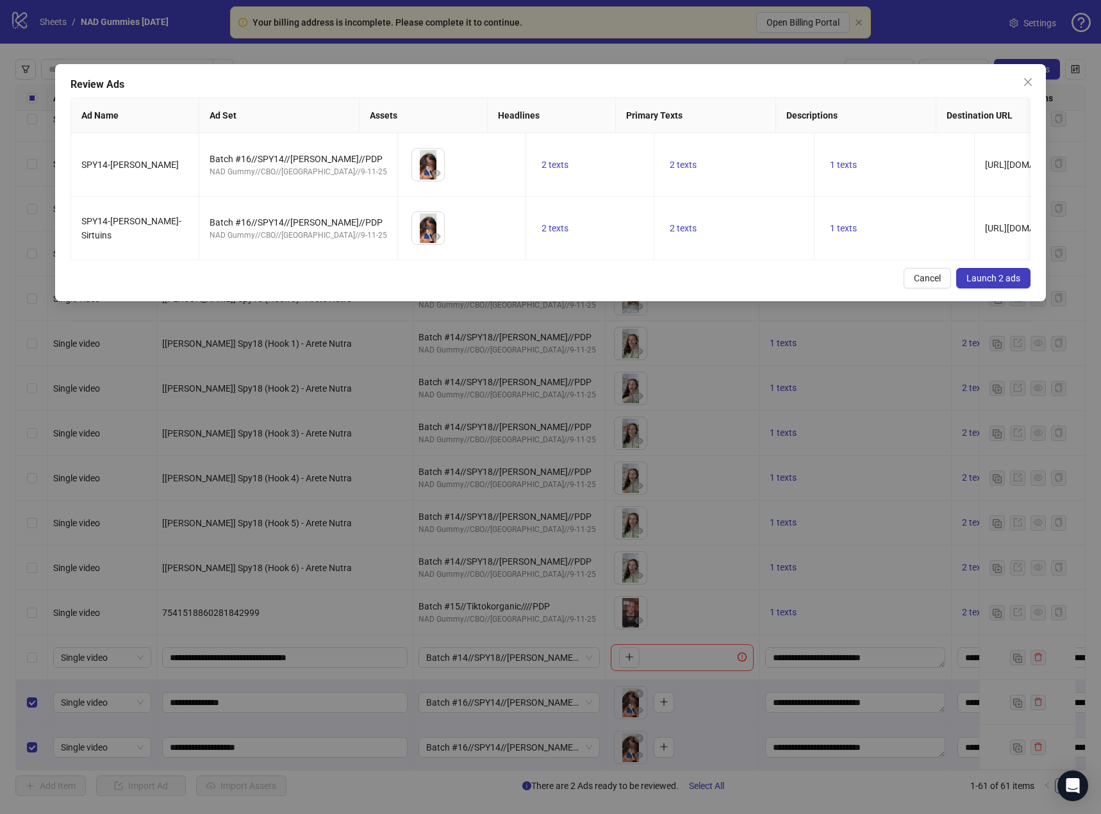
click at [983, 283] on span "Launch 2 ads" at bounding box center [994, 278] width 54 height 10
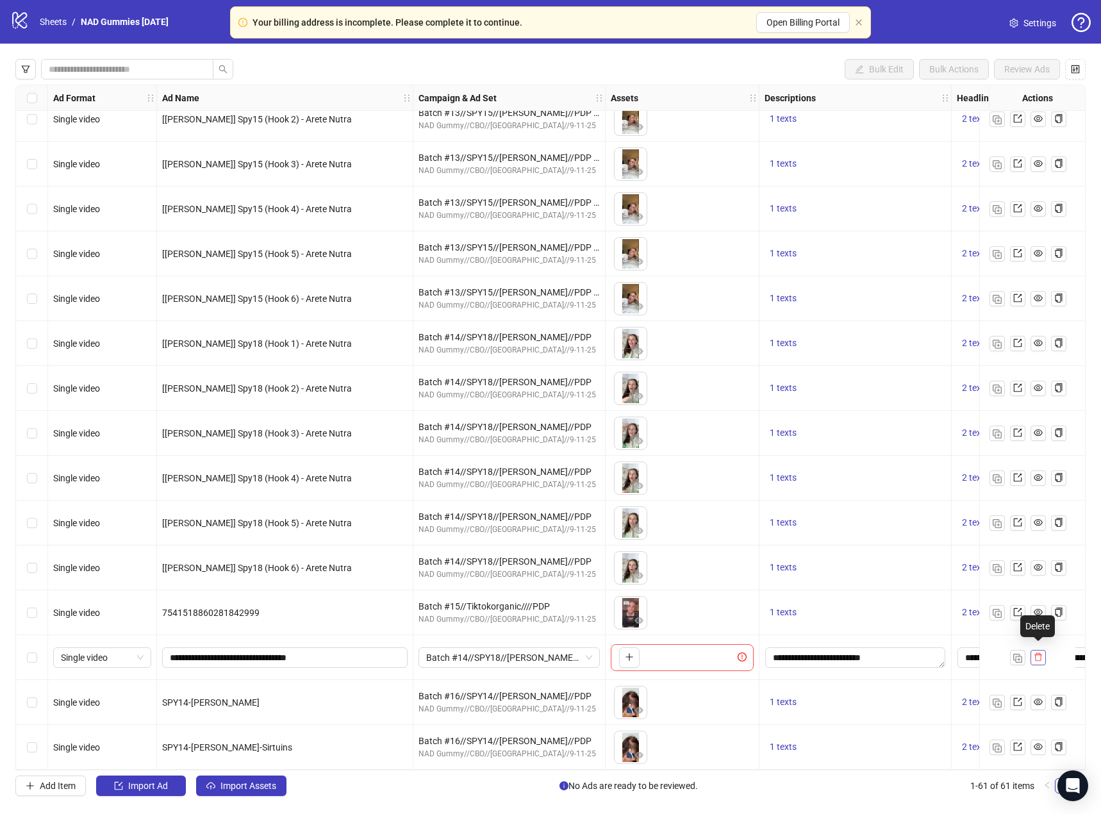
click at [1043, 650] on button "button" at bounding box center [1038, 657] width 15 height 15
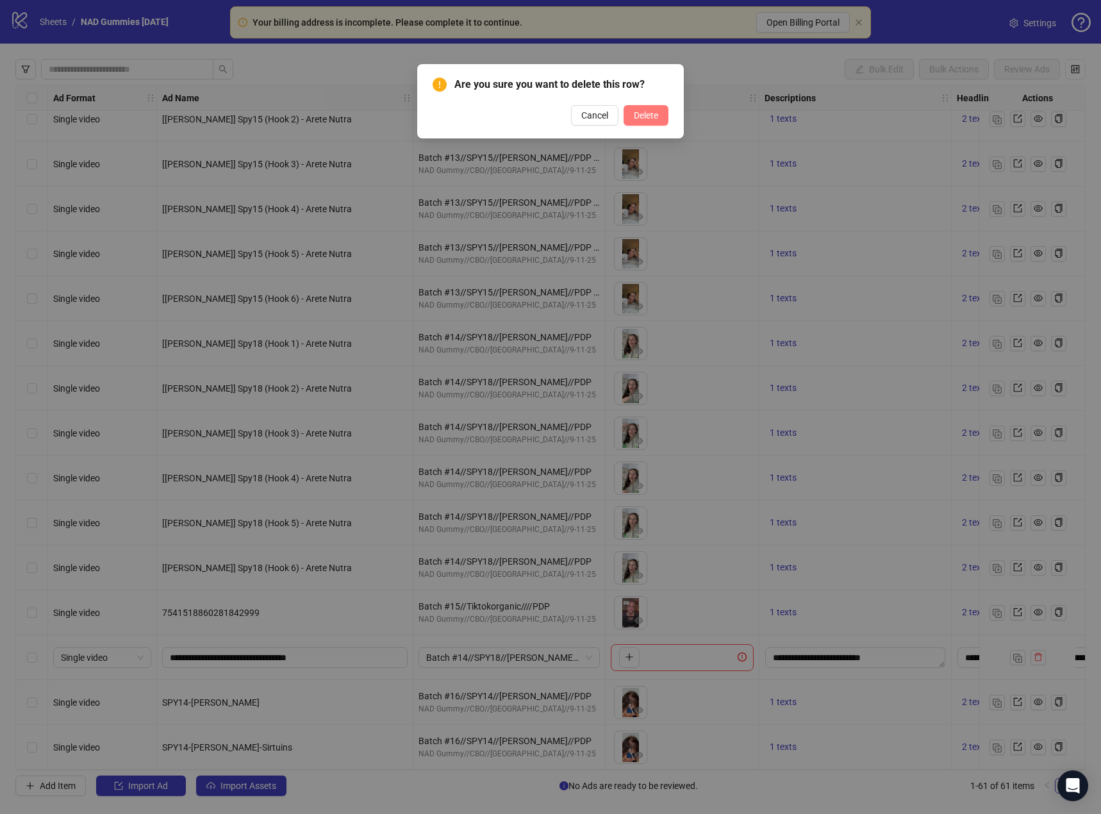
click at [655, 110] on span "Delete" at bounding box center [646, 115] width 24 height 10
